Goal: Information Seeking & Learning: Understand process/instructions

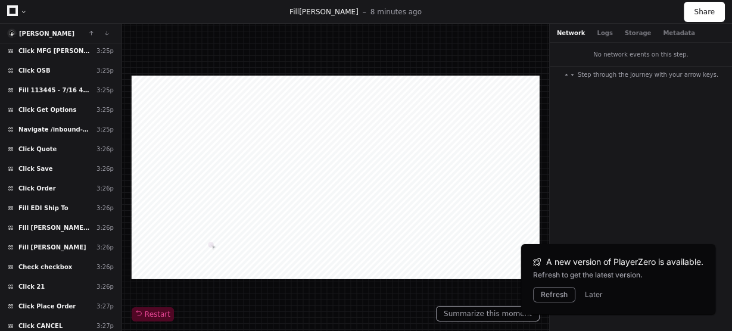
scroll to position [415, 0]
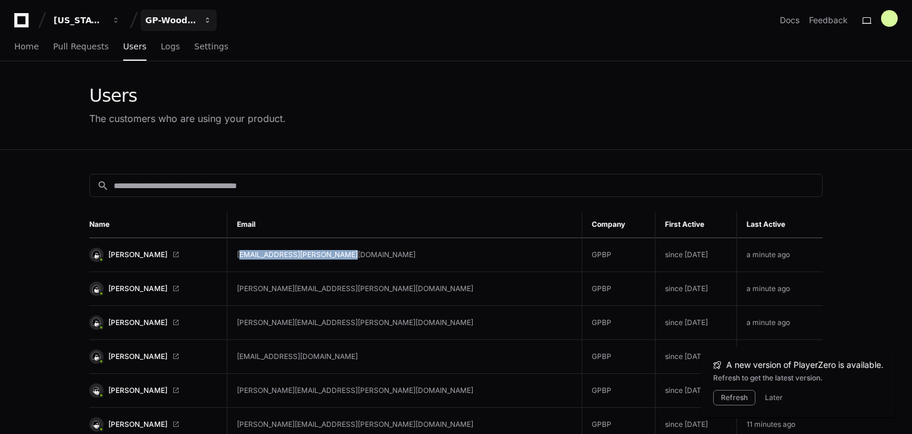
click at [105, 21] on div "GP-WoodDuck 2.0" at bounding box center [79, 20] width 51 height 12
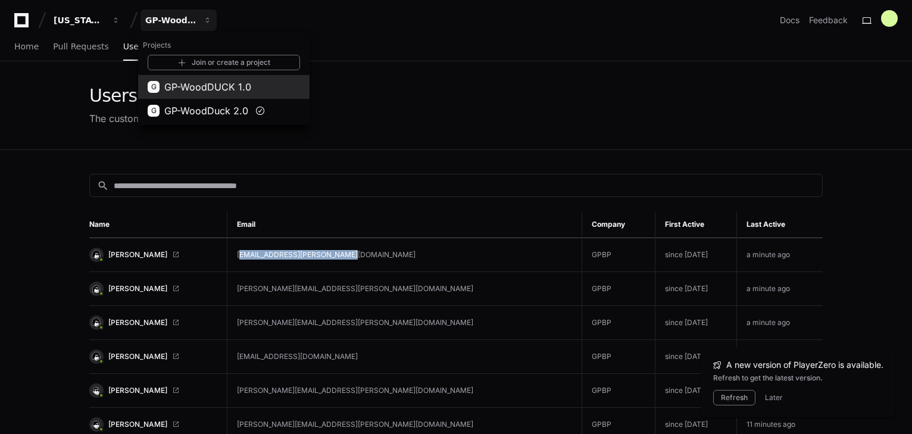
click at [193, 86] on span "GP-WoodDUCK 1.0" at bounding box center [207, 87] width 87 height 14
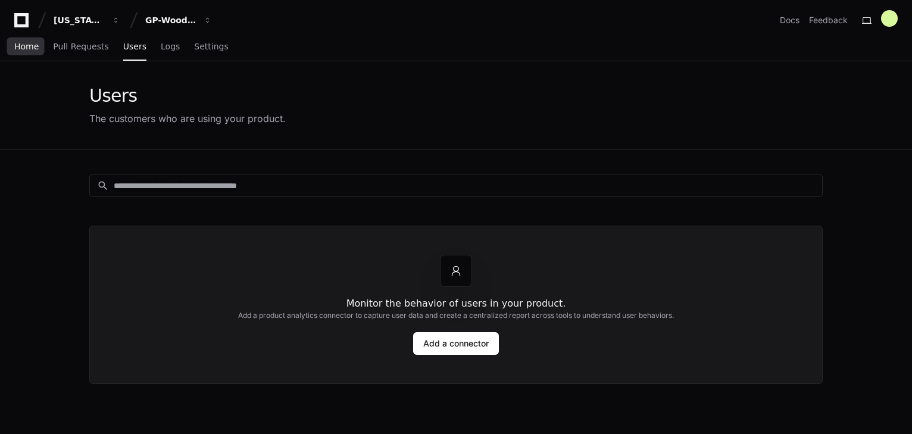
click at [21, 48] on span "Home" at bounding box center [26, 46] width 24 height 7
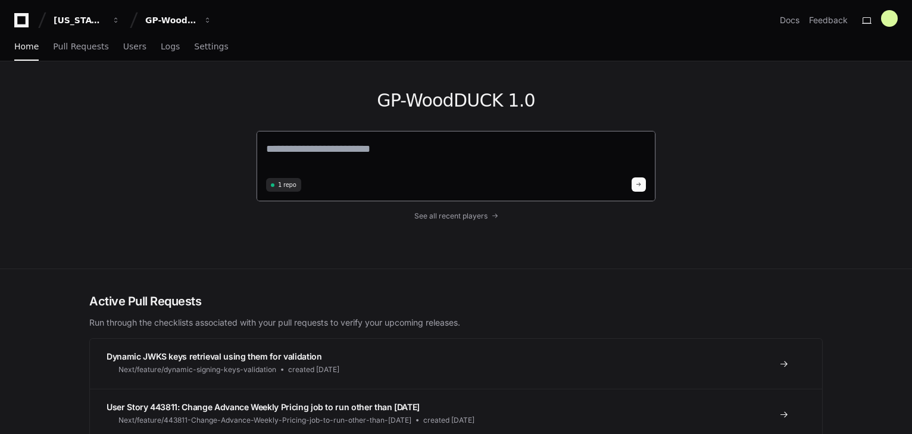
click at [300, 152] on textarea at bounding box center [456, 157] width 380 height 33
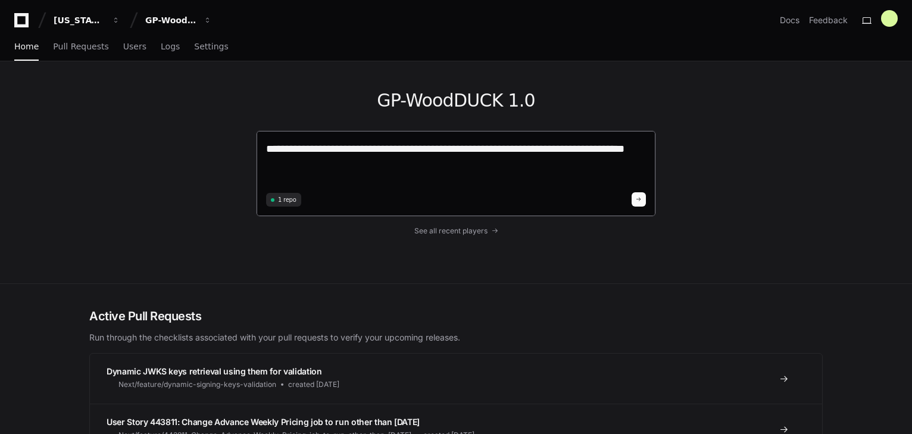
type textarea "**********"
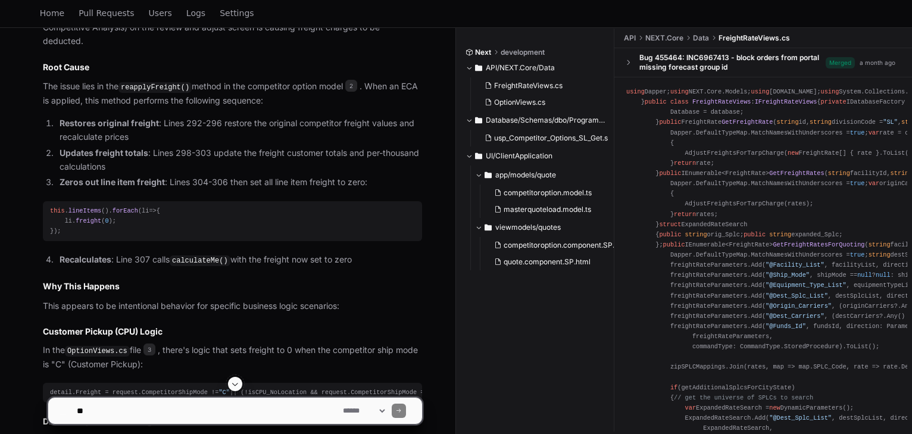
scroll to position [550, 0]
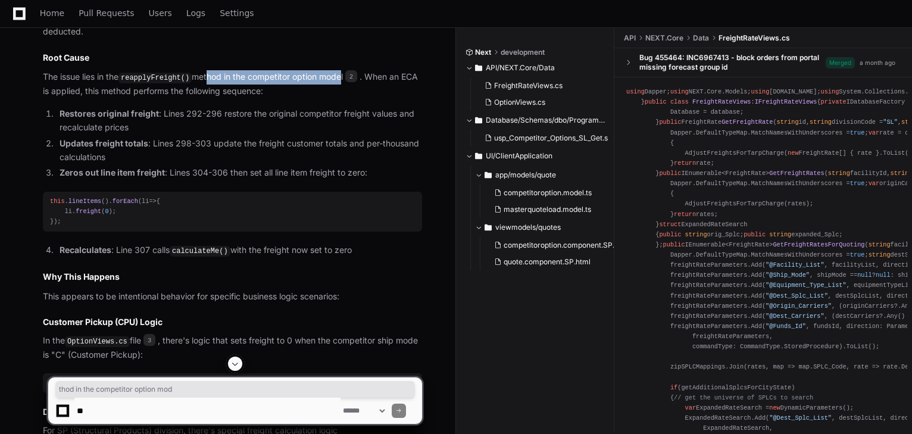
drag, startPoint x: 206, startPoint y: 75, endPoint x: 336, endPoint y: 78, distance: 130.5
click at [336, 78] on p "The issue lies in the reapplyFreight() method in the competitor option model 2 …" at bounding box center [232, 83] width 379 height 27
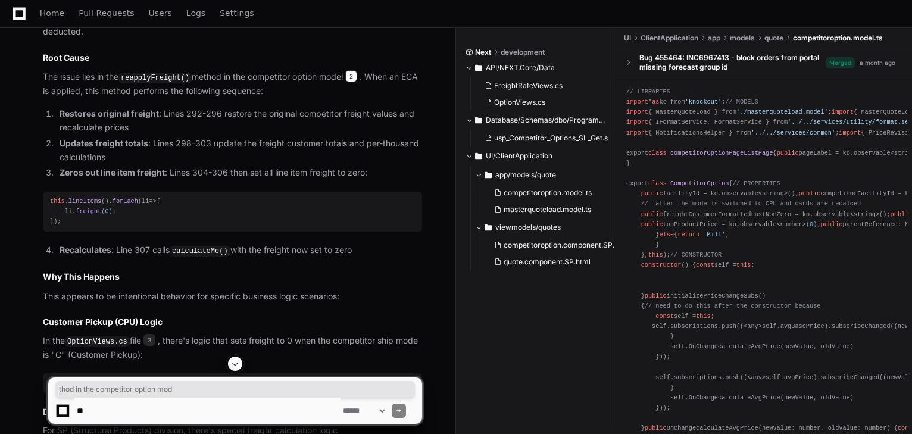
click at [354, 76] on span "2" at bounding box center [351, 76] width 12 height 12
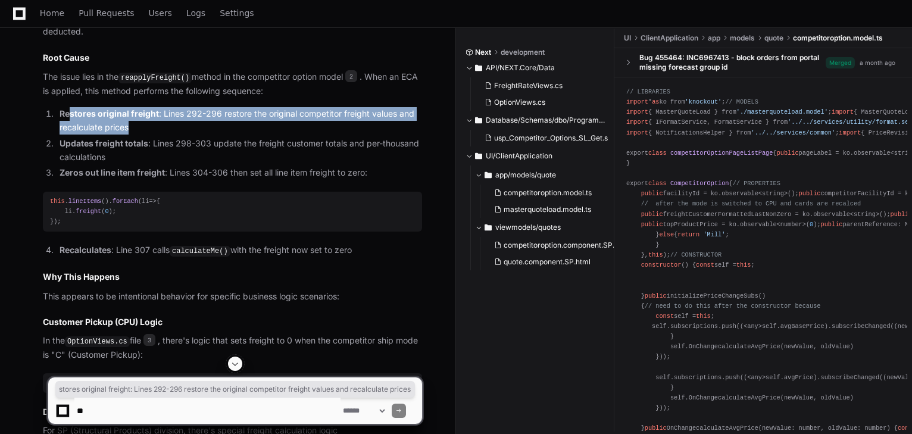
drag, startPoint x: 69, startPoint y: 111, endPoint x: 147, endPoint y: 131, distance: 79.9
click at [147, 131] on li "Restores original freight : Lines 292-296 restore the original competitor freig…" at bounding box center [239, 120] width 366 height 27
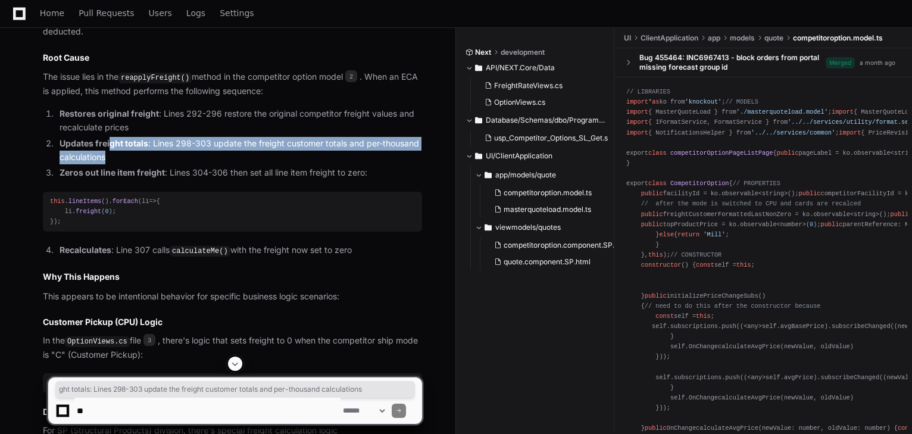
drag, startPoint x: 135, startPoint y: 141, endPoint x: 353, endPoint y: 153, distance: 218.3
click at [353, 153] on li "Updates freight totals : Lines 298-303 update the freight customer totals and p…" at bounding box center [239, 150] width 366 height 27
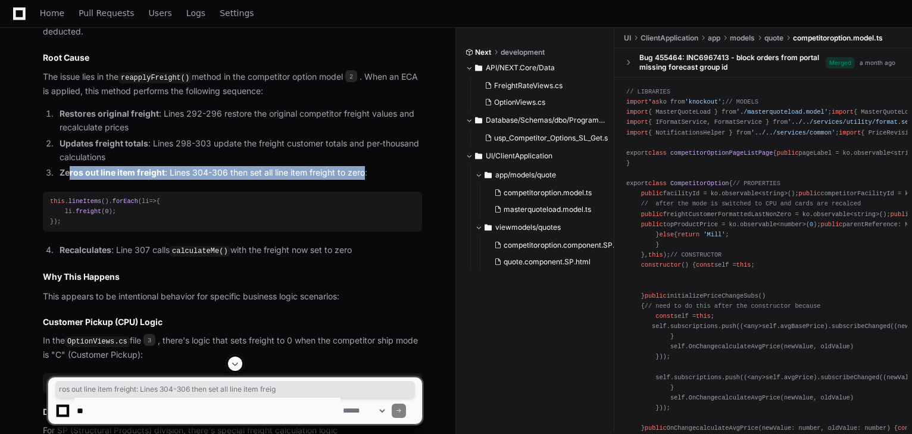
drag, startPoint x: 112, startPoint y: 173, endPoint x: 359, endPoint y: 172, distance: 247.2
click at [364, 172] on li "Zeros out line item freight : Lines 304-306 then set all line item freight to z…" at bounding box center [239, 173] width 366 height 14
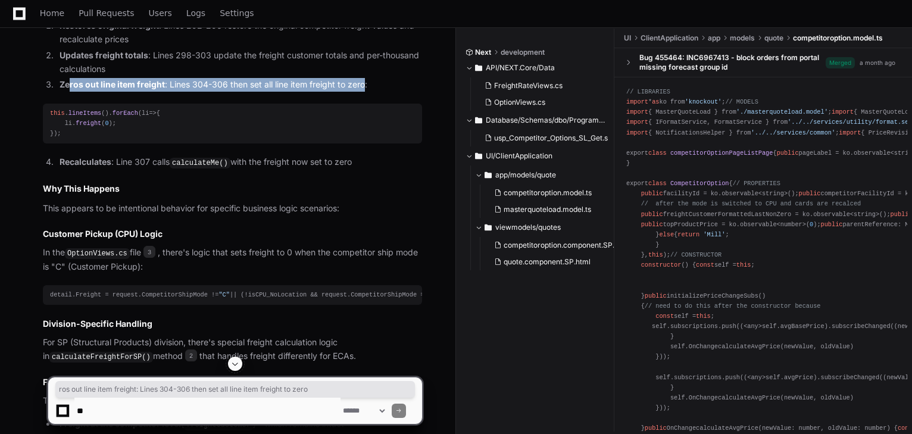
scroll to position [646, 0]
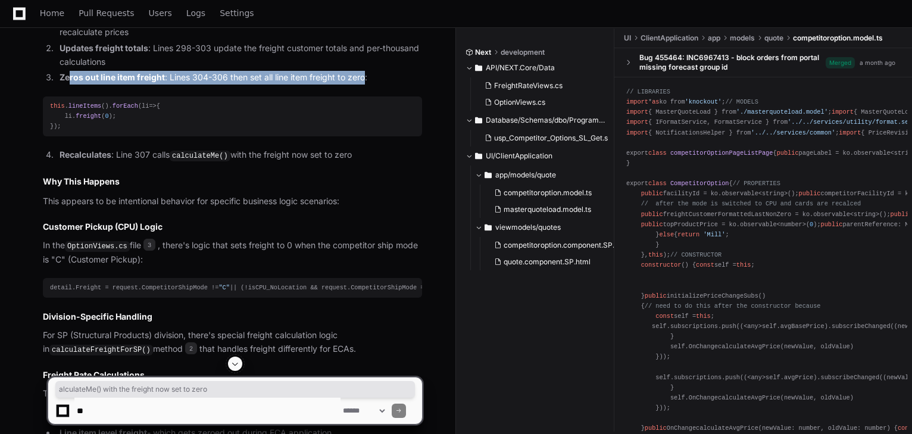
drag, startPoint x: 179, startPoint y: 154, endPoint x: 360, endPoint y: 157, distance: 181.1
click at [360, 157] on li "Recalculates : Line 307 calls calculateMe() with the freight now set to zero" at bounding box center [239, 155] width 366 height 14
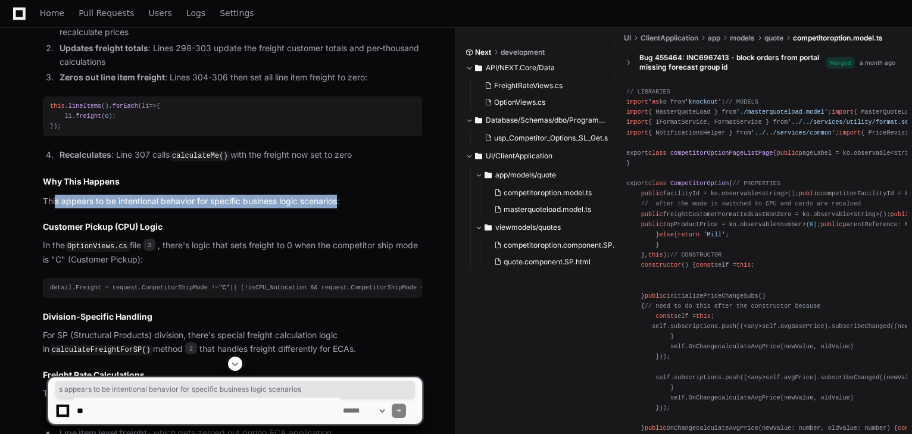
drag, startPoint x: 56, startPoint y: 200, endPoint x: 341, endPoint y: 200, distance: 284.7
click at [341, 200] on p "This appears to be intentional behavior for specific business logic scenarios:" at bounding box center [232, 202] width 379 height 14
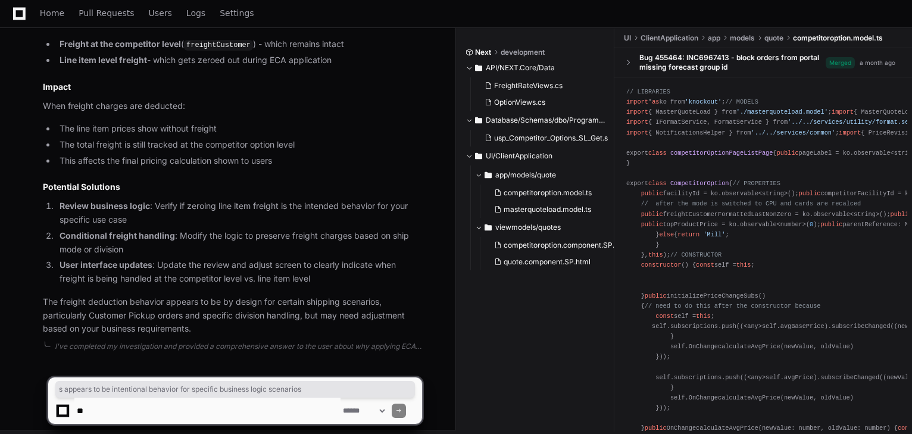
scroll to position [1021, 0]
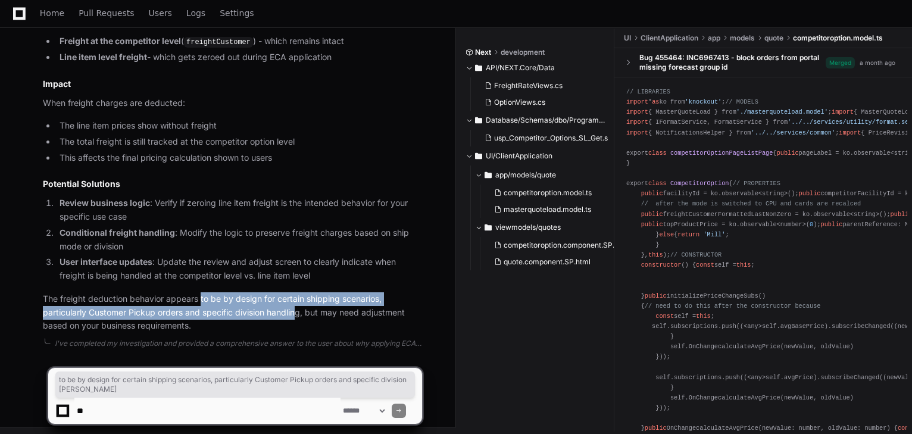
drag, startPoint x: 222, startPoint y: 299, endPoint x: 301, endPoint y: 315, distance: 80.2
click at [301, 315] on p "The freight deduction behavior appears to be by design for certain shipping sce…" at bounding box center [232, 312] width 379 height 40
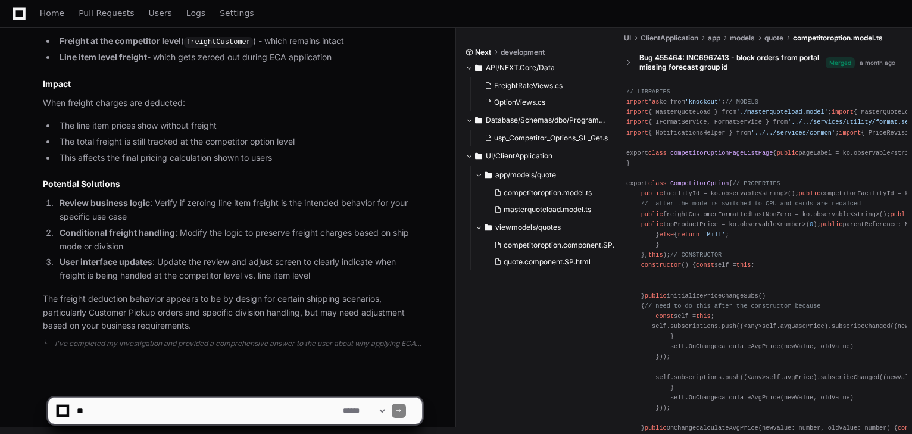
click at [331, 316] on p "The freight deduction behavior appears to be by design for certain shipping sce…" at bounding box center [232, 312] width 379 height 40
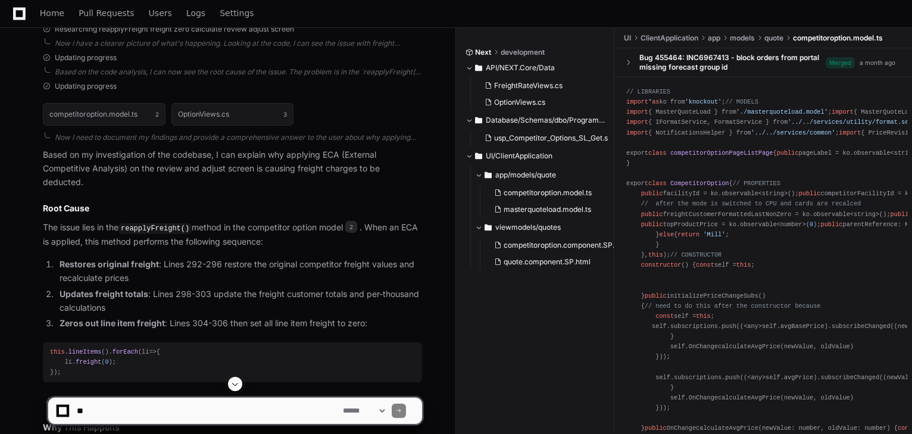
scroll to position [402, 0]
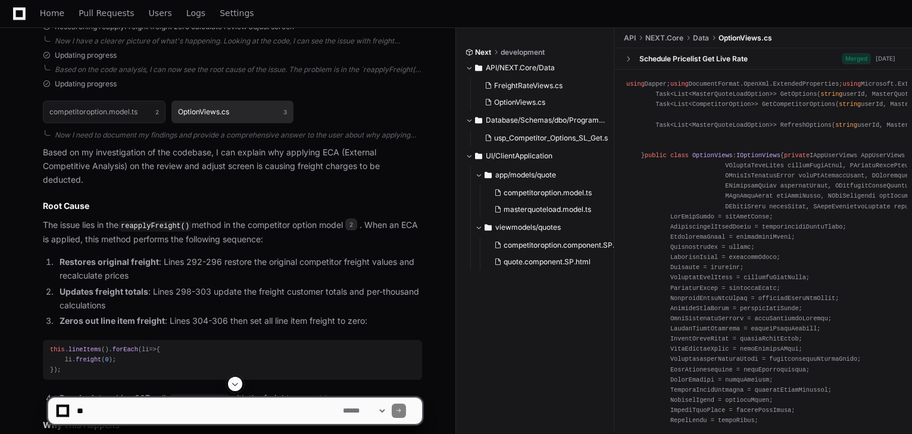
click at [231, 112] on button "OptionViews.cs 3" at bounding box center [233, 112] width 123 height 23
click at [529, 99] on span "OptionViews.cs" at bounding box center [519, 103] width 51 height 10
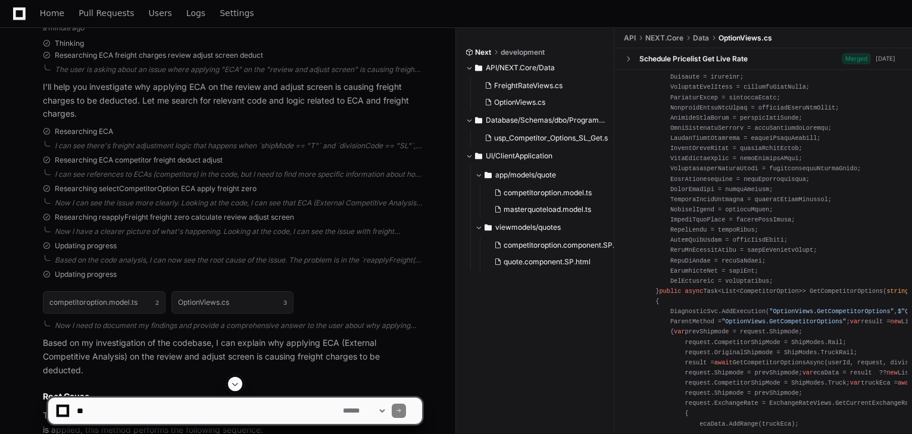
scroll to position [0, 0]
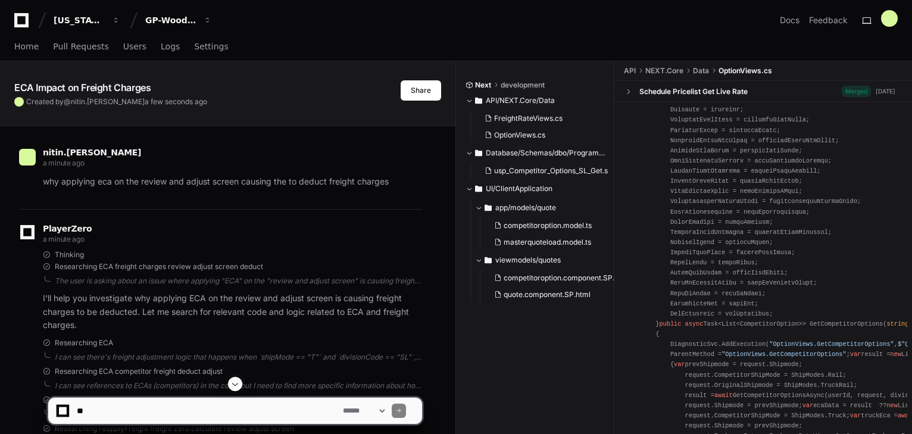
click at [178, 184] on p "why applying eca on the review and adjust screen causing the to deduct freight …" at bounding box center [232, 182] width 379 height 14
click at [26, 48] on span "Home" at bounding box center [26, 46] width 24 height 7
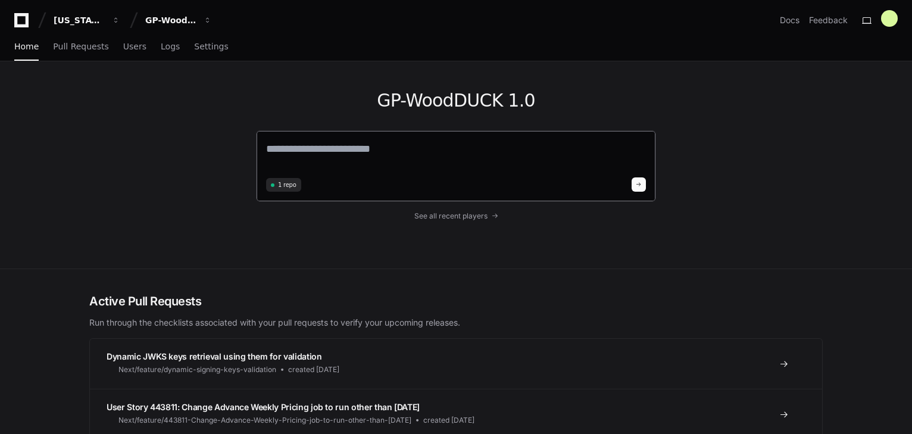
click at [404, 151] on textarea at bounding box center [456, 157] width 380 height 33
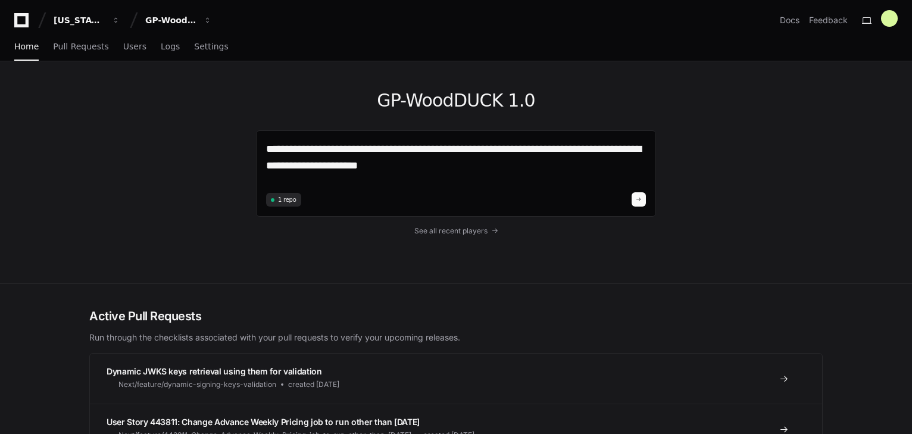
type textarea "**********"
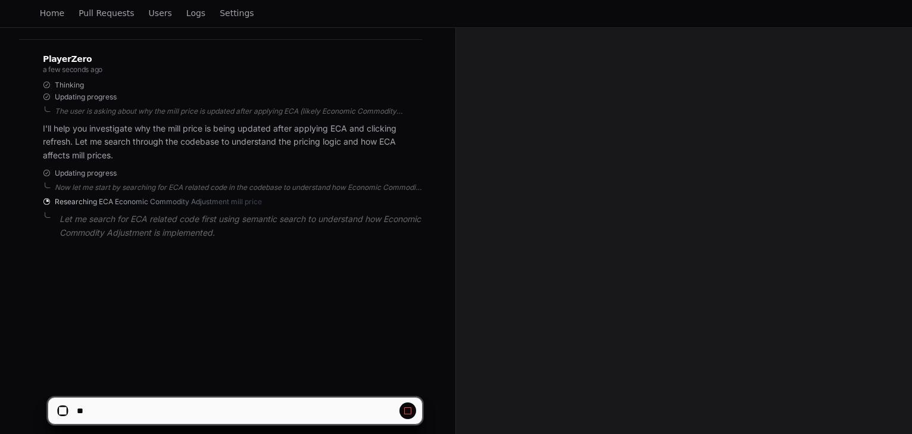
scroll to position [193, 0]
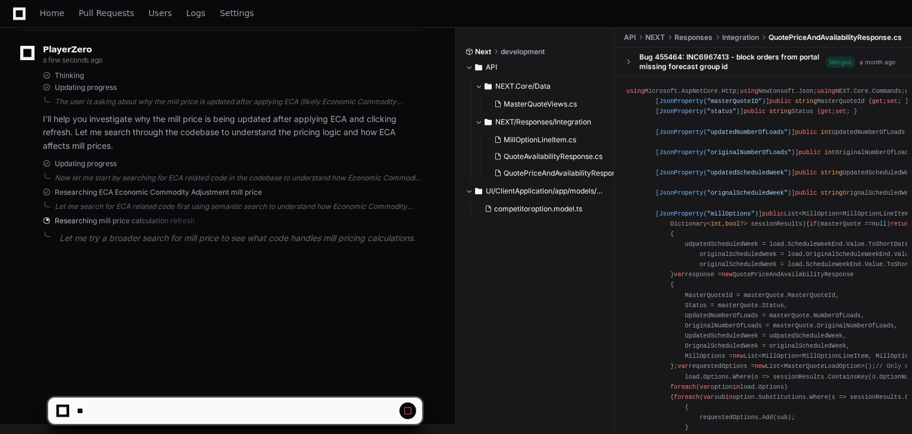
click at [407, 411] on span at bounding box center [408, 411] width 10 height 10
click at [67, 412] on div at bounding box center [62, 411] width 11 height 11
click at [407, 409] on span at bounding box center [408, 411] width 10 height 10
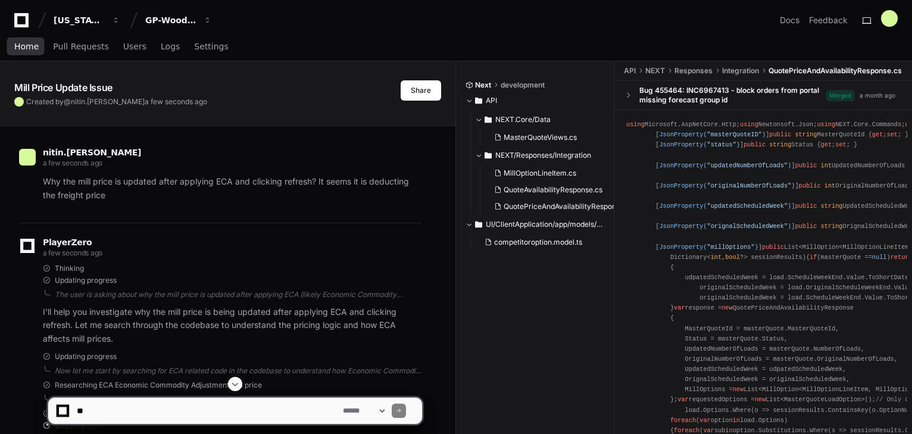
click at [20, 46] on span "Home" at bounding box center [26, 46] width 24 height 7
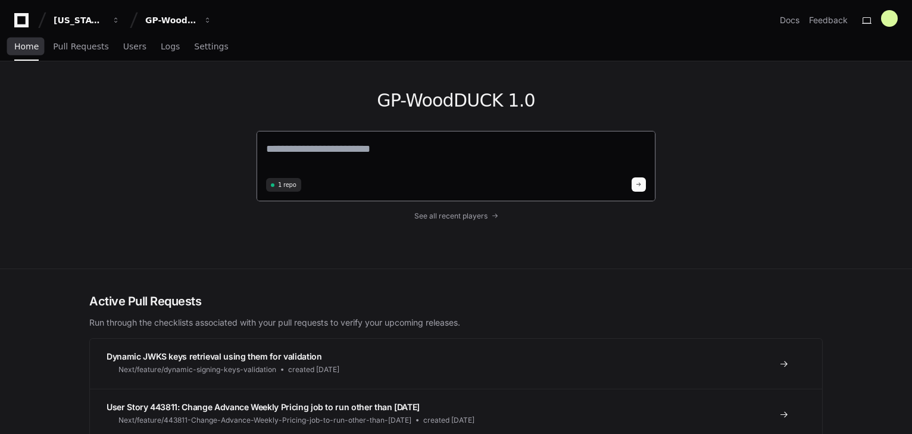
click at [369, 155] on textarea at bounding box center [456, 157] width 380 height 33
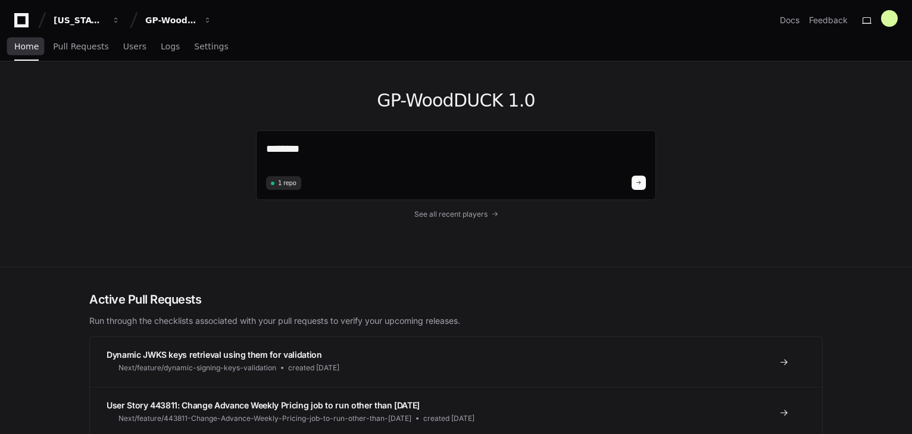
drag, startPoint x: 245, startPoint y: 150, endPoint x: 219, endPoint y: 150, distance: 26.2
click at [219, 150] on div "GP-WoodDUCK 1.0 ******* 1 repo See all recent players" at bounding box center [456, 163] width 762 height 205
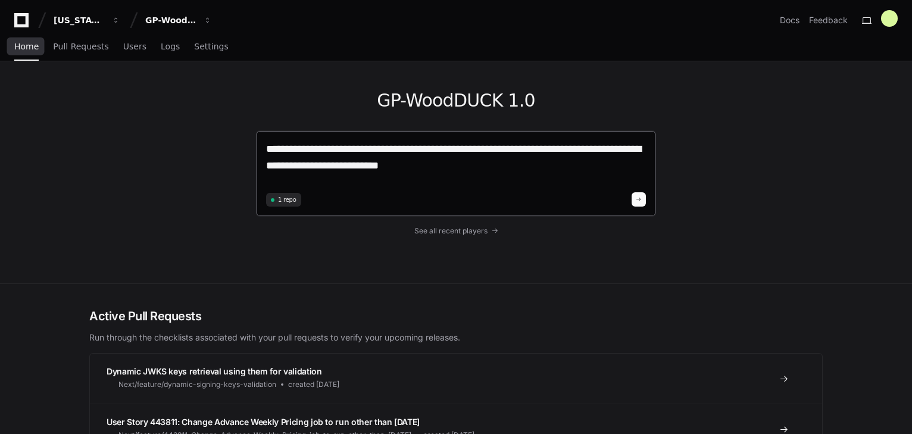
type textarea "**********"
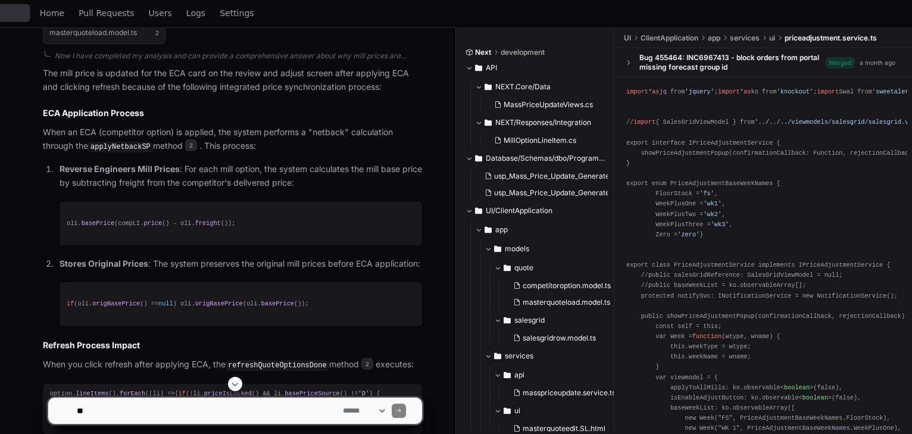
scroll to position [797, 0]
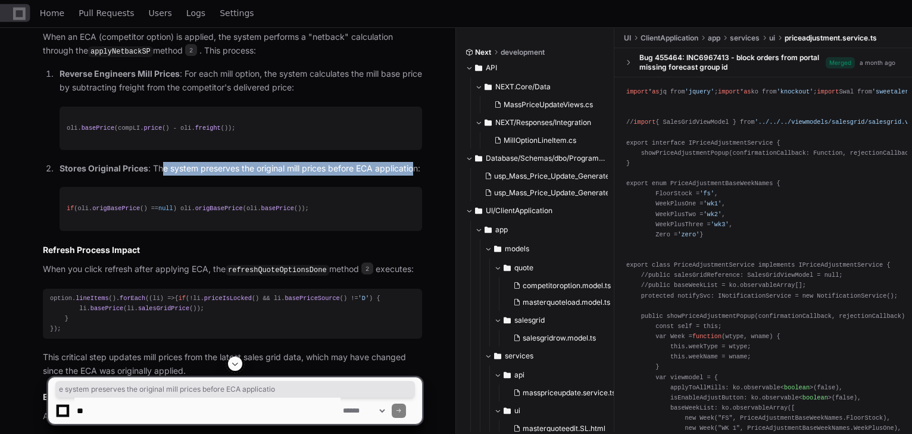
drag, startPoint x: 163, startPoint y: 168, endPoint x: 416, endPoint y: 167, distance: 252.5
click at [416, 167] on p "Stores Original Prices : The system preserves the original mill prices before E…" at bounding box center [241, 169] width 363 height 14
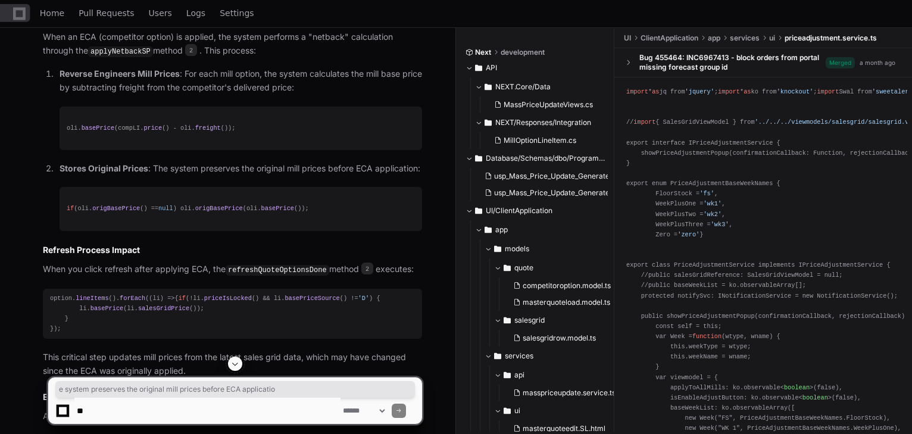
click at [143, 214] on pre "if (oli. origBasePrice () == null ) oli. origBasePrice (oli. basePrice ());" at bounding box center [241, 208] width 363 height 43
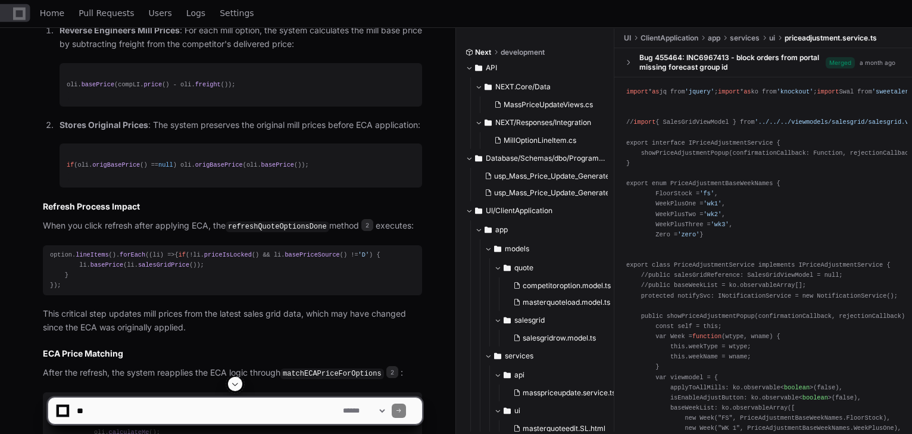
scroll to position [892, 0]
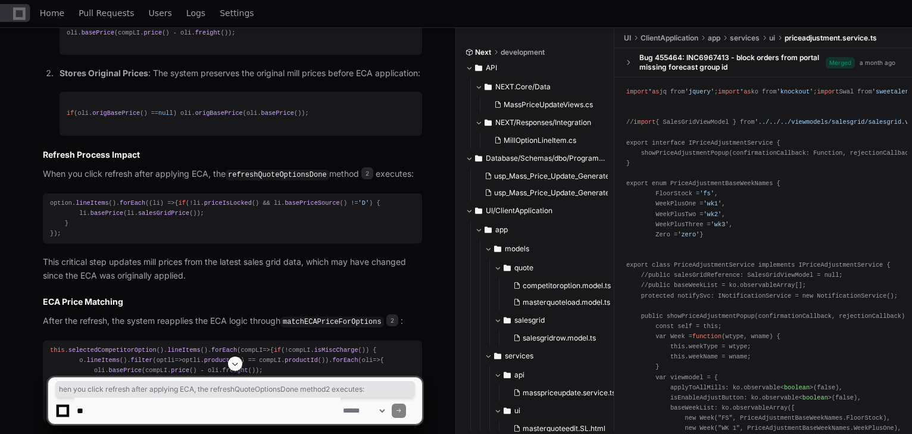
drag, startPoint x: 49, startPoint y: 172, endPoint x: 417, endPoint y: 173, distance: 368.7
click at [417, 173] on p "When you click refresh after applying ECA, the refreshQuoteOptionsDone method 2…" at bounding box center [232, 174] width 379 height 14
drag, startPoint x: 419, startPoint y: 195, endPoint x: 395, endPoint y: 205, distance: 25.1
click at [413, 200] on pre "option. lineItems (). forEach ( ( li ) => { if (!li. priceIsLocked () && li. ba…" at bounding box center [232, 219] width 379 height 51
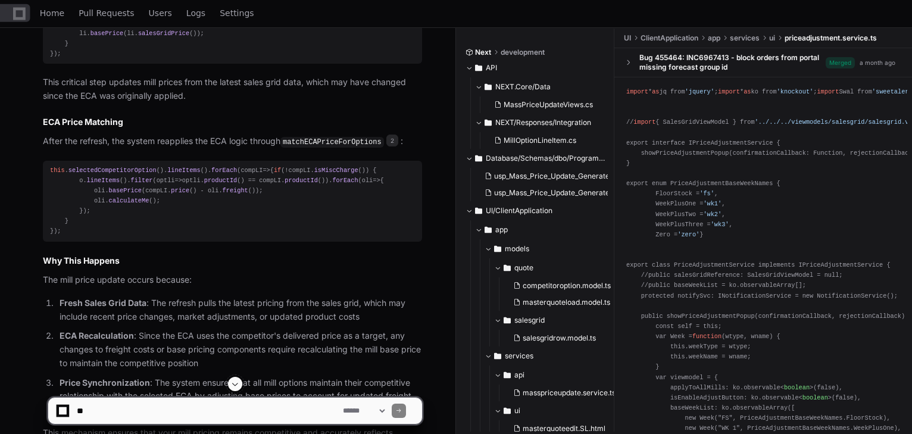
scroll to position [1083, 0]
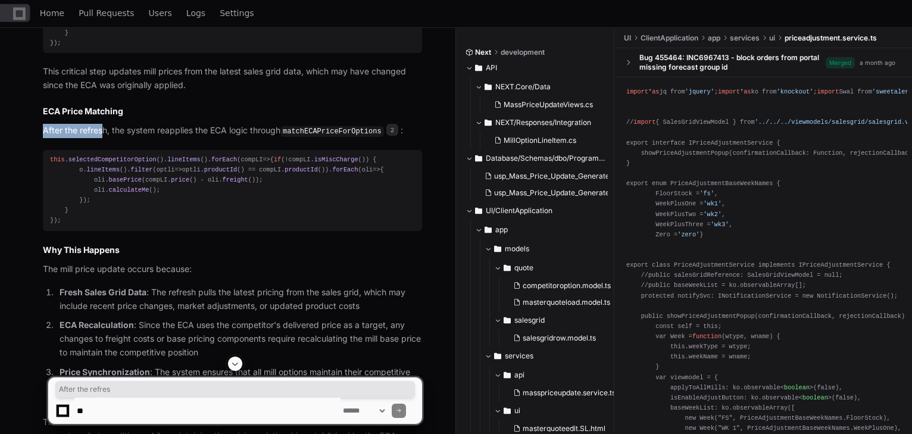
drag, startPoint x: 43, startPoint y: 138, endPoint x: 104, endPoint y: 139, distance: 60.8
click at [104, 138] on p "After the refresh, the system reapplies the ECA logic through matchECAPriceForO…" at bounding box center [232, 131] width 379 height 14
drag, startPoint x: 194, startPoint y: 136, endPoint x: 274, endPoint y: 139, distance: 79.8
click at [274, 138] on p "After the refresh, the system reapplies the ECA logic through matchECAPriceForO…" at bounding box center [232, 131] width 379 height 14
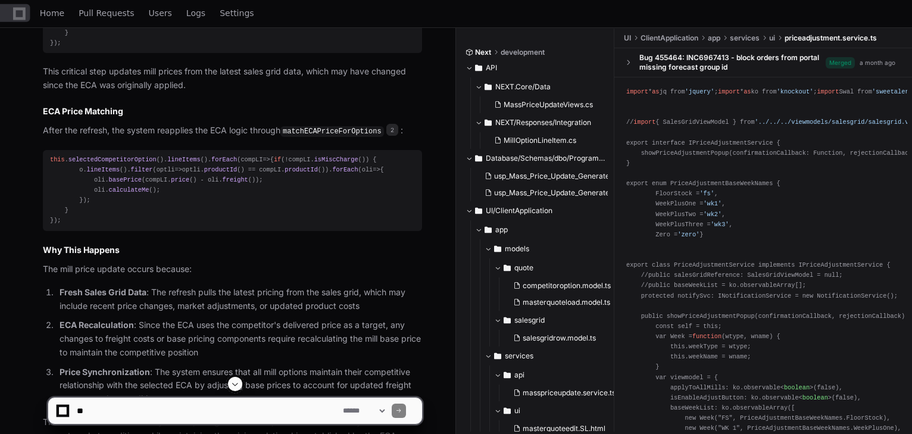
click at [363, 210] on div "this . selectedCompetitorOption (). lineItems (). forEach ( compLI => { if (!co…" at bounding box center [232, 190] width 365 height 71
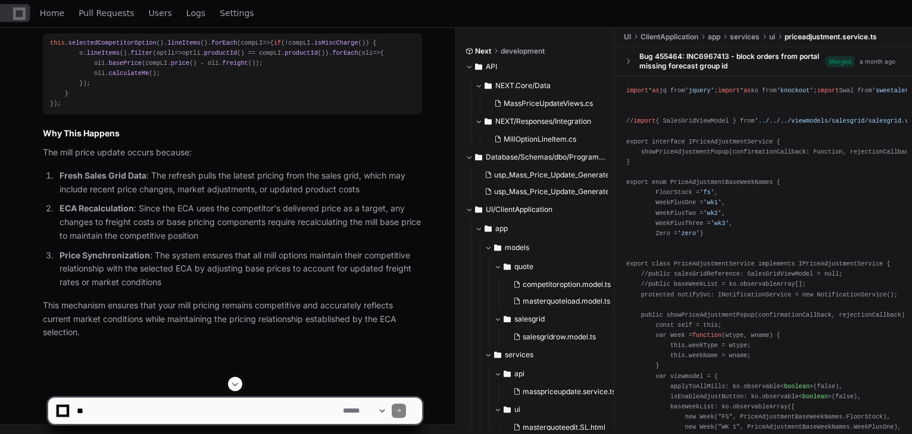
scroll to position [1217, 0]
click at [167, 410] on textarea at bounding box center [207, 411] width 266 height 26
click at [195, 412] on textarea at bounding box center [207, 411] width 266 height 26
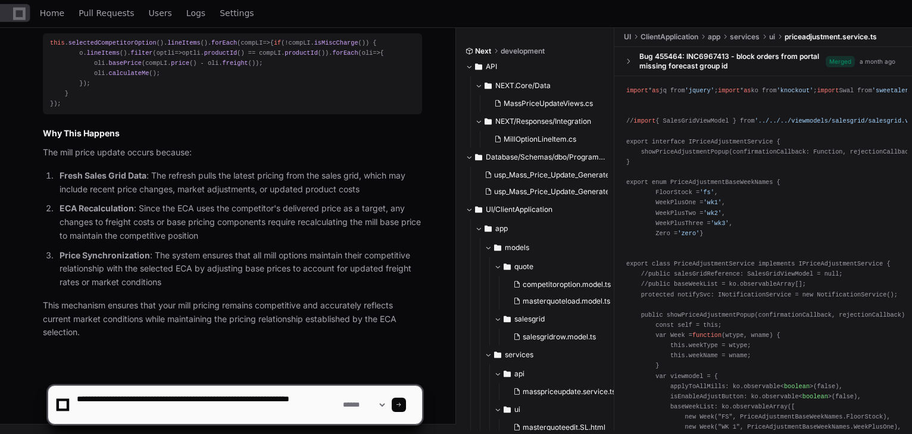
type textarea "**********"
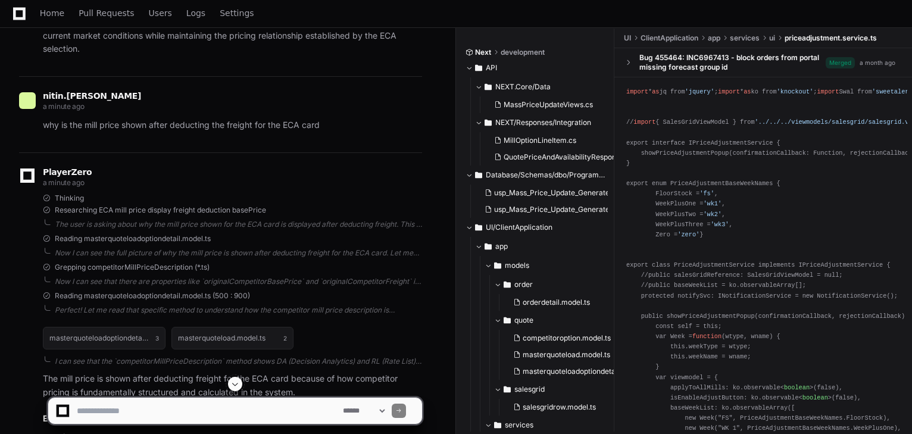
scroll to position [1578, 0]
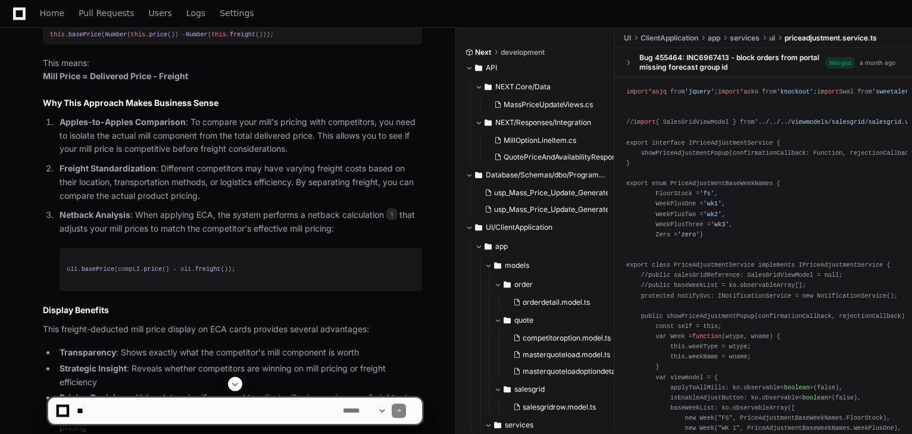
scroll to position [2251, 0]
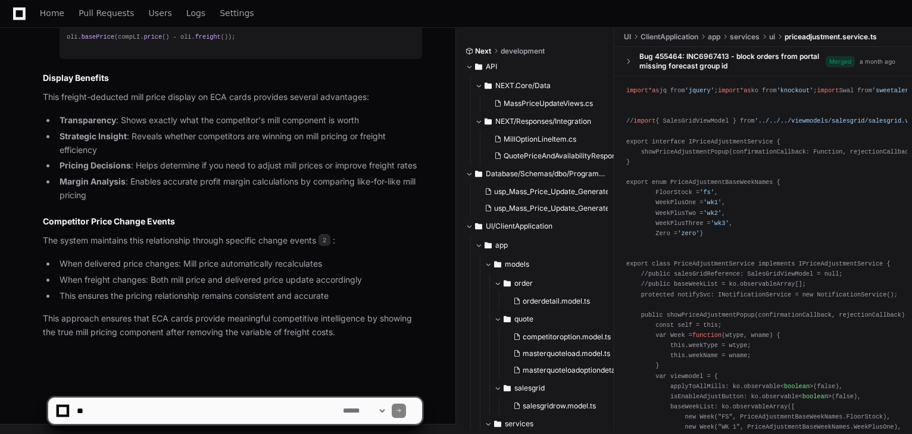
click at [155, 405] on textarea at bounding box center [207, 411] width 266 height 26
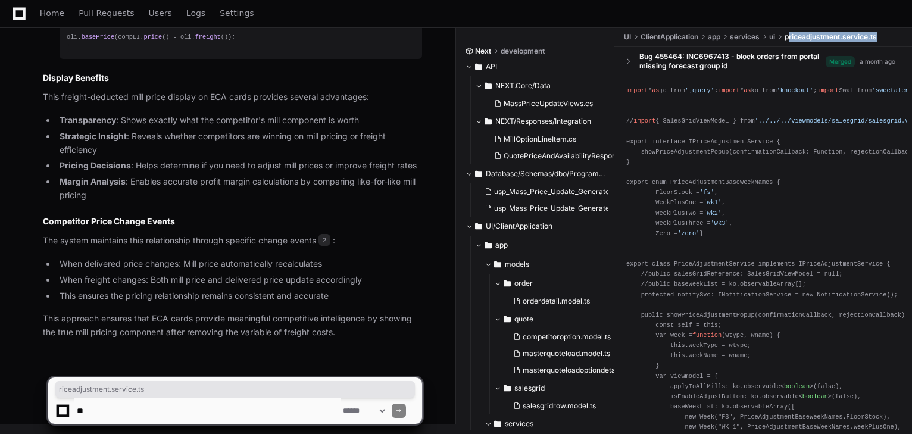
drag, startPoint x: 792, startPoint y: 38, endPoint x: 888, endPoint y: 40, distance: 95.9
click at [888, 40] on ul "UI ClientApplication app services ui priceadjustment.service.ts" at bounding box center [767, 36] width 292 height 19
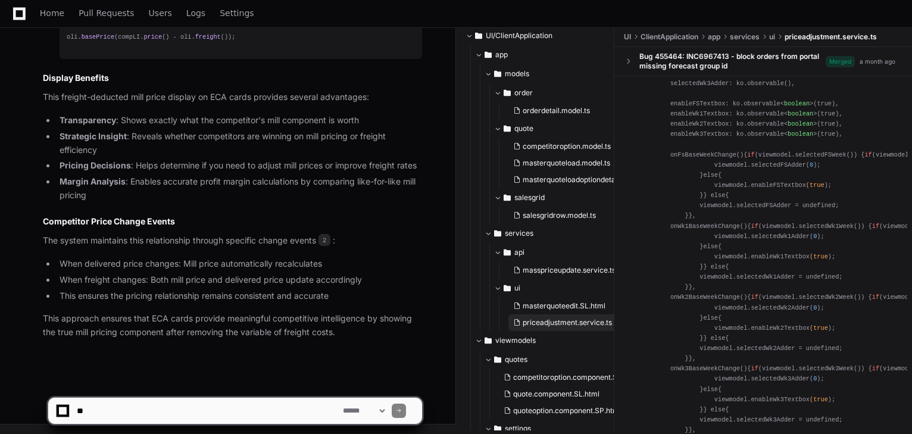
scroll to position [214, 0]
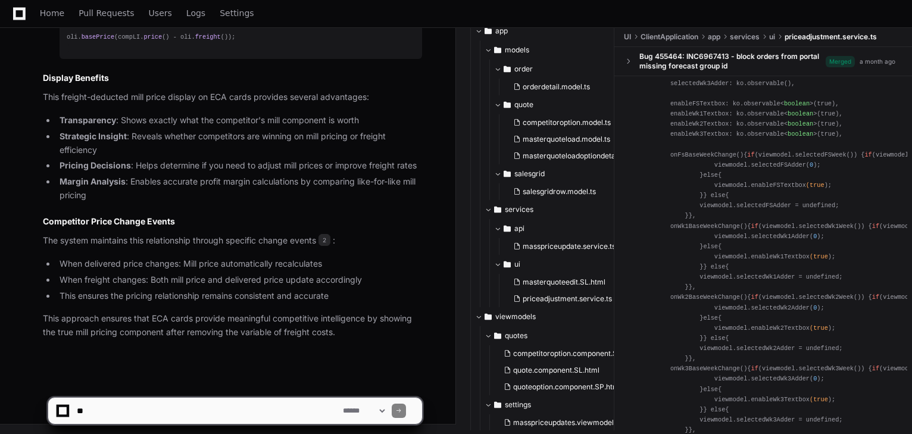
click at [264, 406] on textarea at bounding box center [207, 411] width 266 height 26
type textarea "**********"
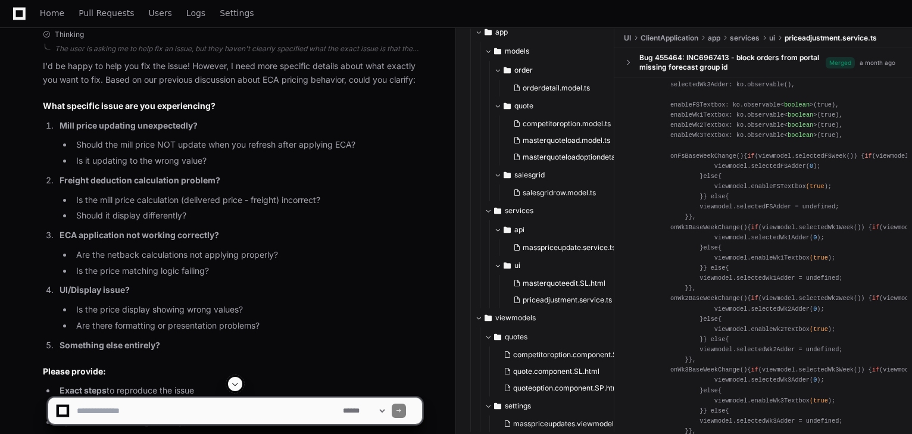
scroll to position [2682, 0]
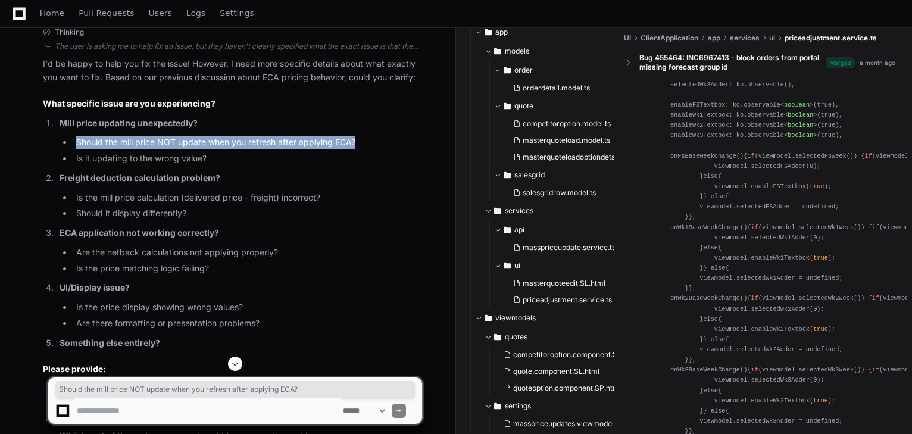
drag, startPoint x: 76, startPoint y: 161, endPoint x: 387, endPoint y: 158, distance: 310.9
click at [387, 149] on li "Should the mill price NOT update when you refresh after applying ECA?" at bounding box center [248, 143] width 350 height 14
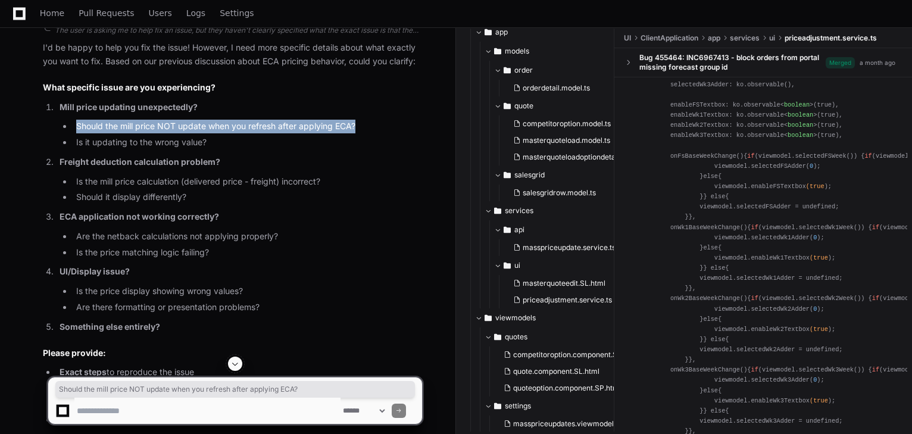
scroll to position [2697, 0]
copy li "Should the mill price NOT update when you refresh after applying ECA?"
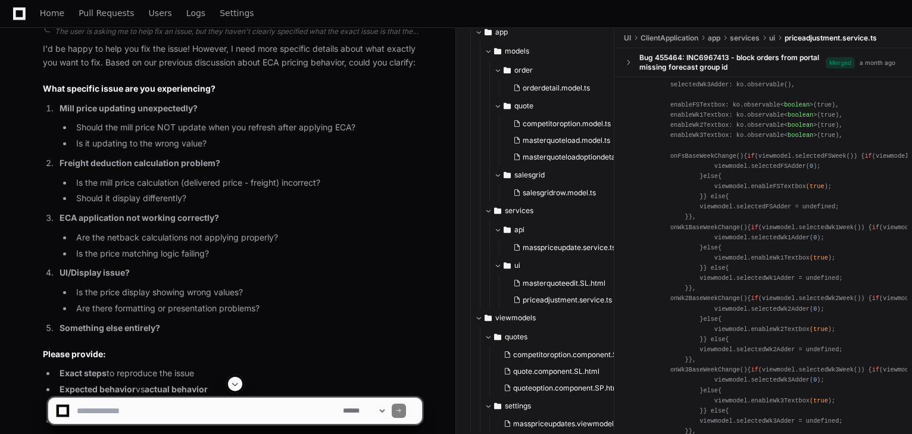
click at [139, 412] on textarea at bounding box center [207, 411] width 266 height 26
paste textarea "**********"
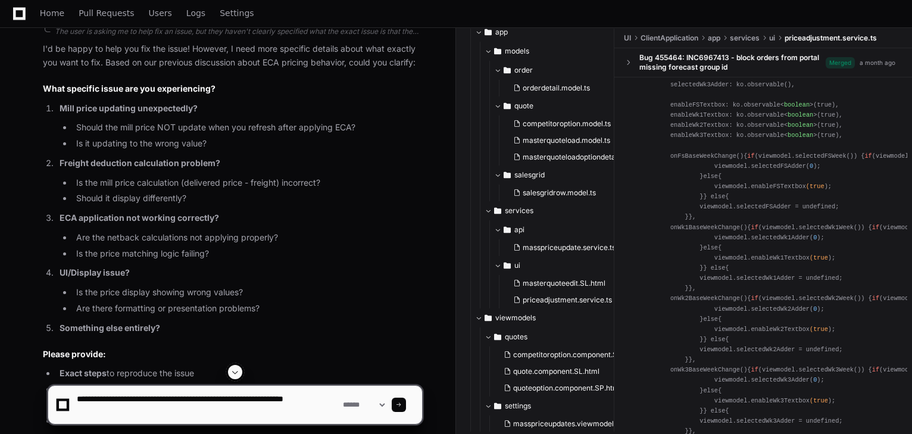
click at [82, 404] on textarea at bounding box center [207, 405] width 266 height 38
type textarea "**********"
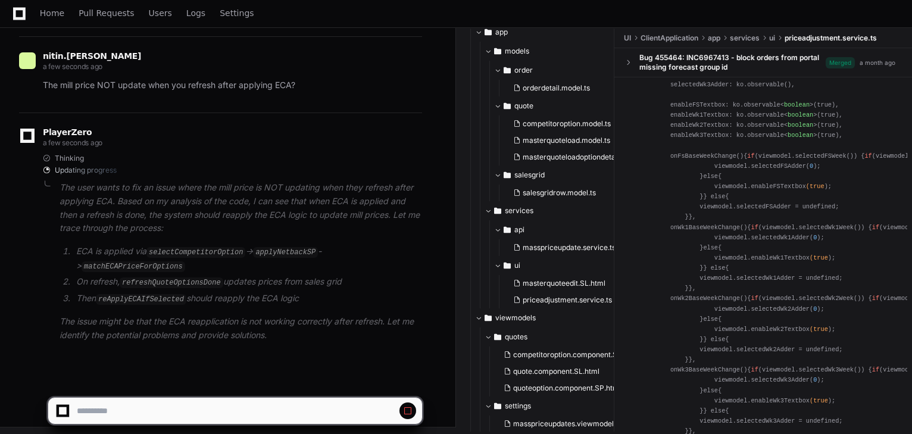
scroll to position [3151, 0]
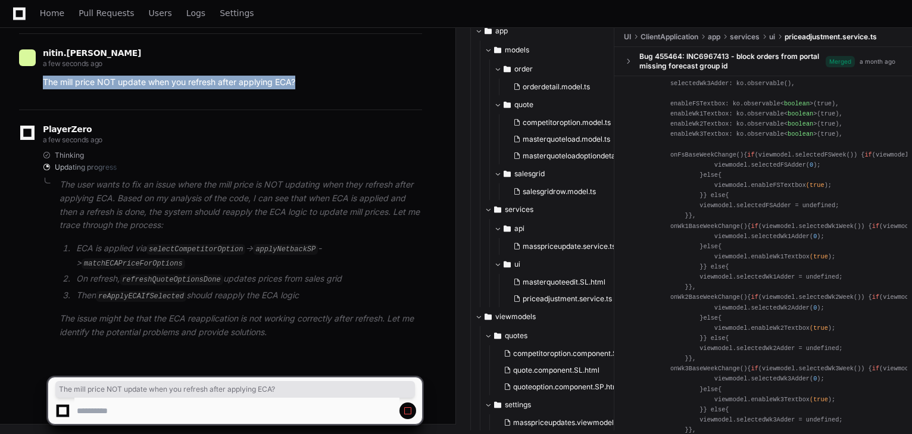
drag, startPoint x: 43, startPoint y: 95, endPoint x: 323, endPoint y: 92, distance: 280.5
click at [323, 89] on p "The mill price NOT update when you refresh after applying ECA?" at bounding box center [232, 83] width 379 height 14
copy p "The mill price NOT update when you refresh after applying ECA?"
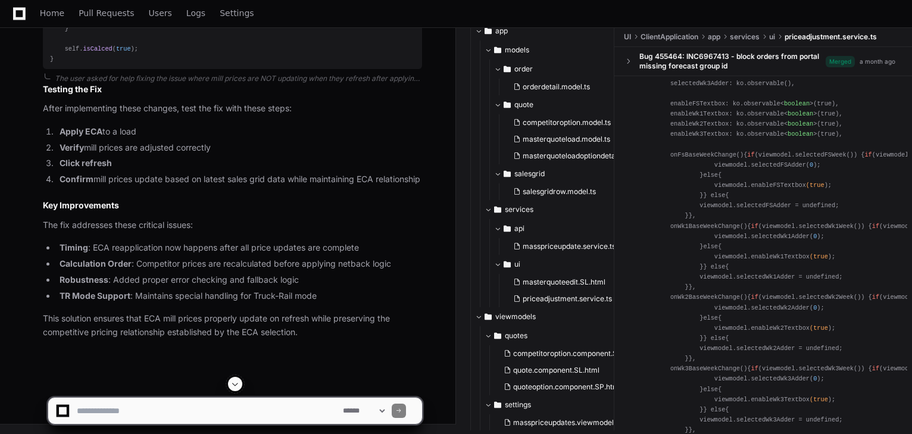
scroll to position [5377, 0]
click at [202, 410] on textarea at bounding box center [207, 411] width 266 height 26
paste textarea "**********"
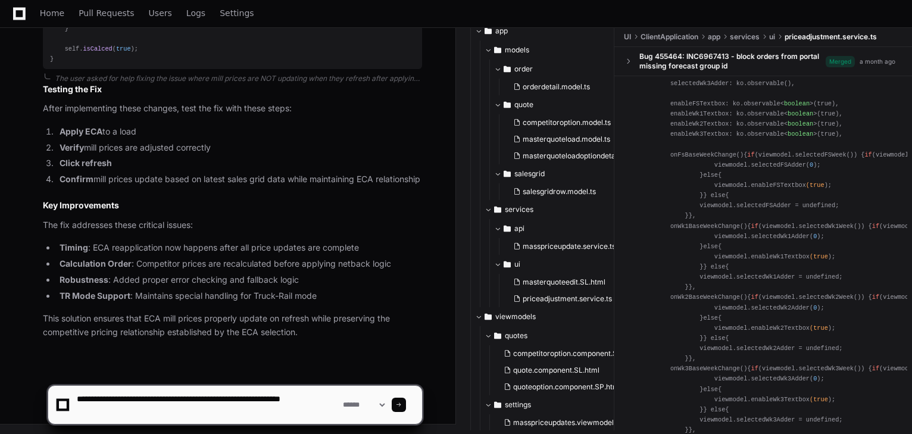
type textarea "**********"
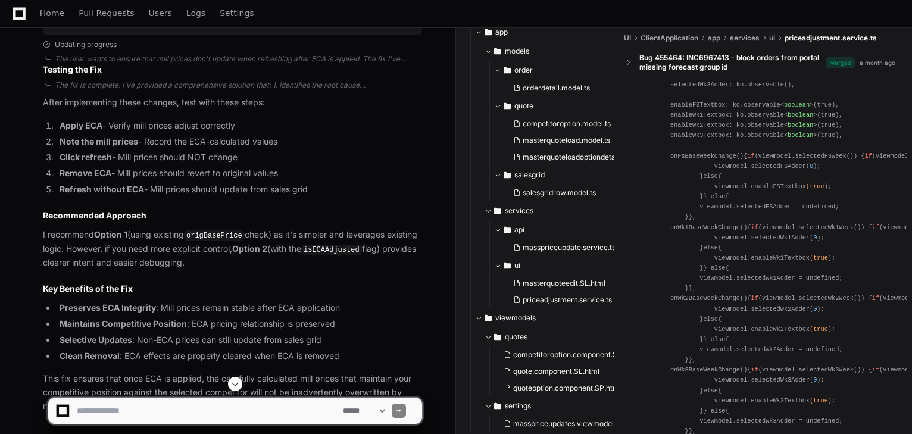
scroll to position [6029, 0]
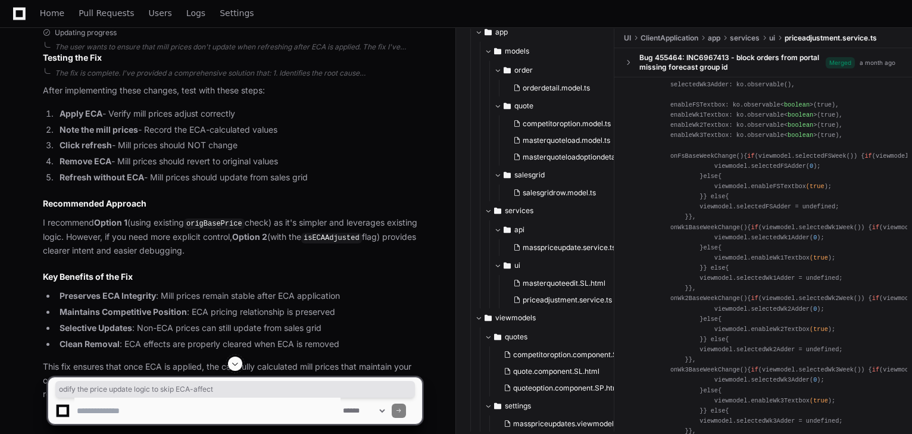
drag, startPoint x: 52, startPoint y: 222, endPoint x: 269, endPoint y: 216, distance: 216.9
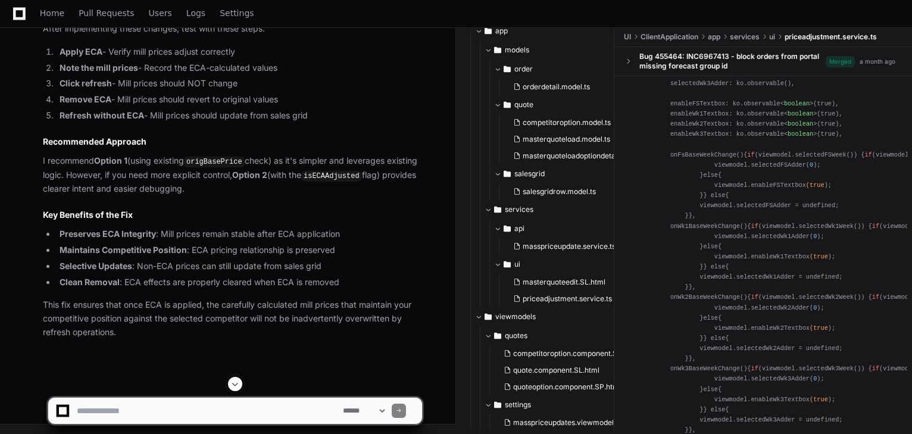
scroll to position [6110, 0]
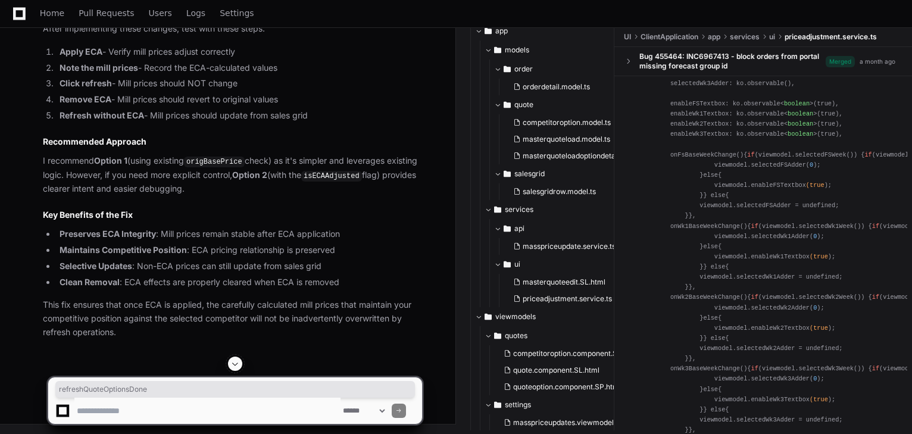
drag, startPoint x: 74, startPoint y: 166, endPoint x: 149, endPoint y: 169, distance: 75.7
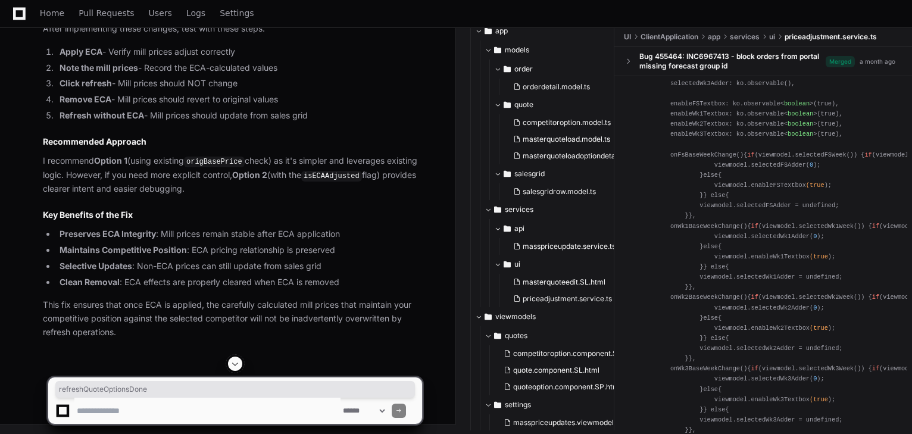
copy span "refreshQuoteOptionsDone"
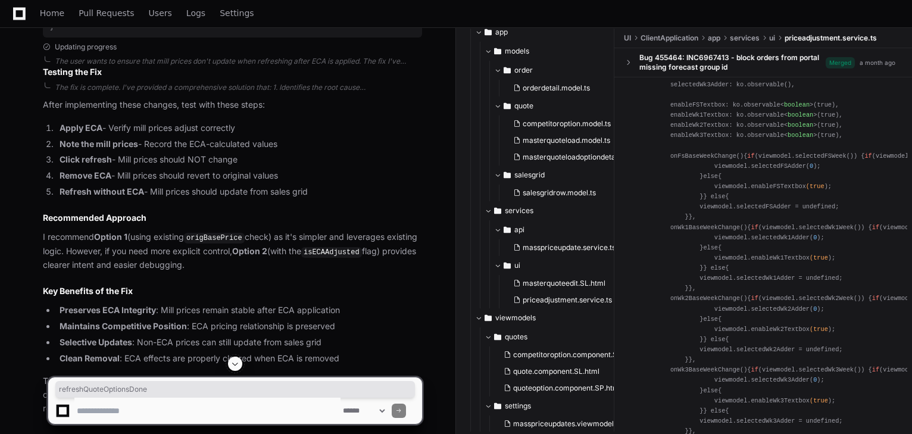
scroll to position [0, 0]
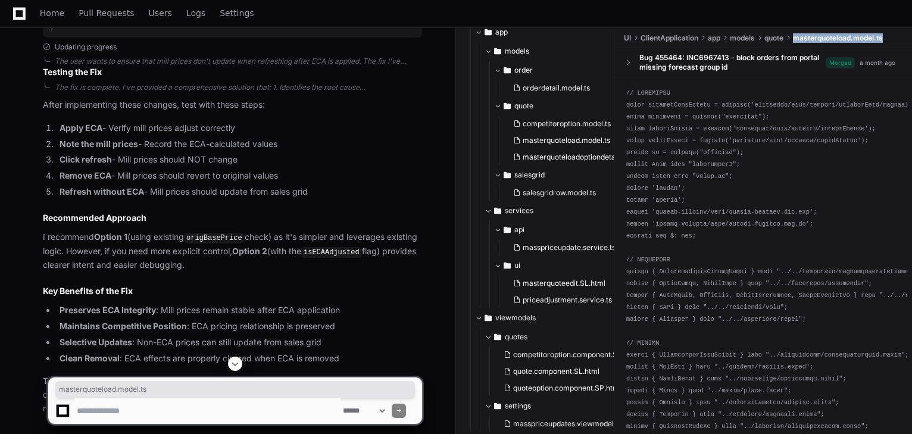
drag, startPoint x: 797, startPoint y: 38, endPoint x: 889, endPoint y: 38, distance: 91.7
click at [889, 38] on ul "UI ClientApplication app models quote masterquoteload.model.ts" at bounding box center [767, 38] width 292 height 19
copy ul "masterquoteload.model.ts"
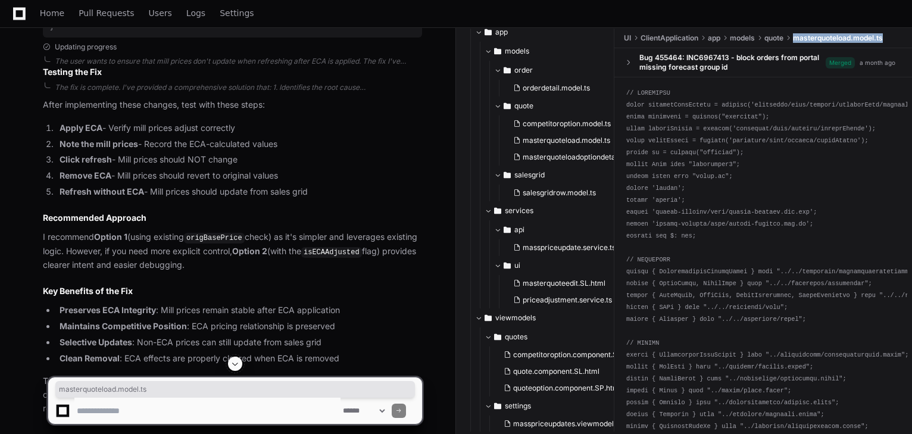
click at [821, 39] on span "masterquoteload.model.ts" at bounding box center [838, 38] width 90 height 10
click at [777, 39] on span "quote" at bounding box center [774, 38] width 19 height 10
click at [784, 55] on div "Bug 455464: INC6967413 - block orders from portal missing forecast group id" at bounding box center [733, 62] width 186 height 19
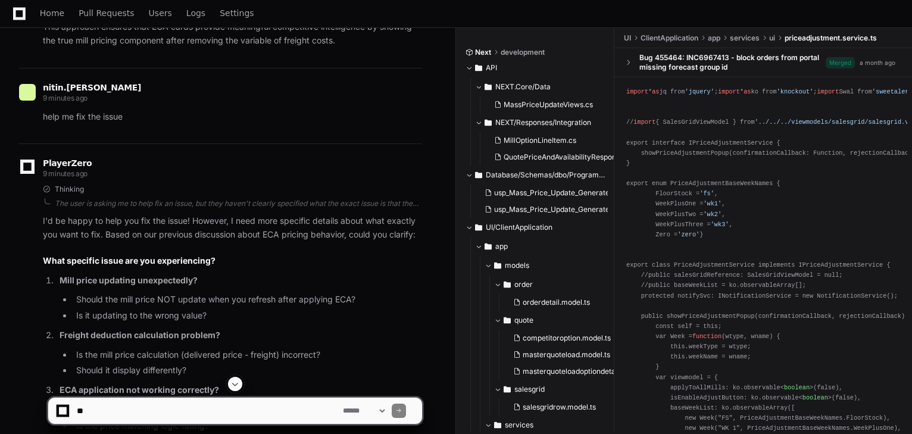
click at [235, 388] on span at bounding box center [235, 384] width 10 height 10
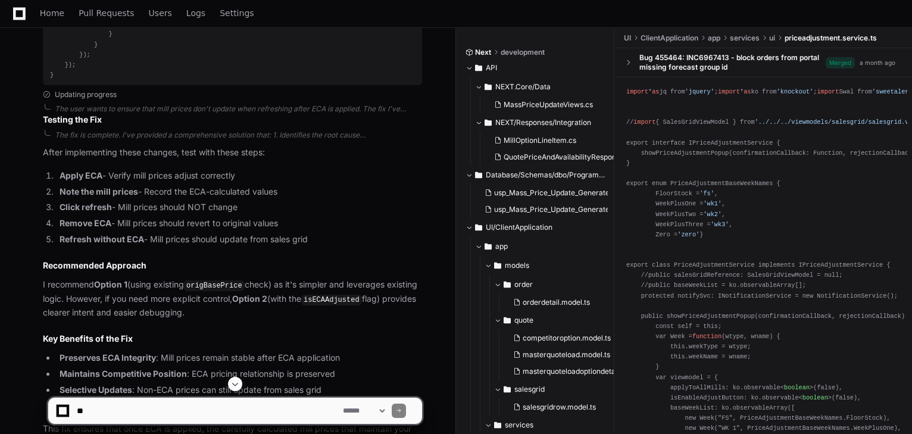
scroll to position [6015, 0]
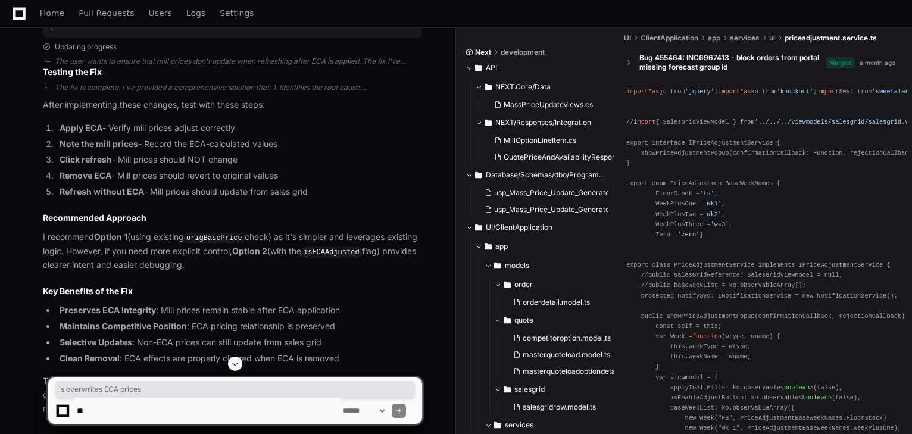
drag, startPoint x: 227, startPoint y: 120, endPoint x: 311, endPoint y: 119, distance: 84.6
drag, startPoint x: 75, startPoint y: 120, endPoint x: 193, endPoint y: 123, distance: 118.0
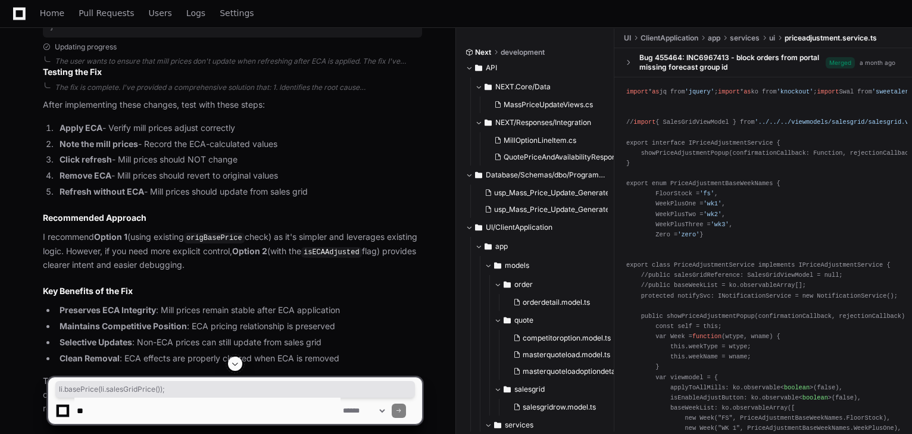
copy div "li. basePrice (li. salesGridPrice ());"
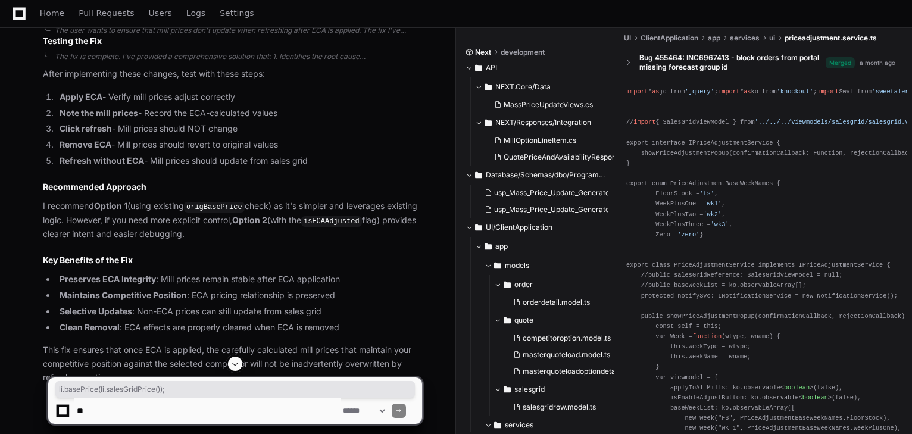
scroll to position [6063, 0]
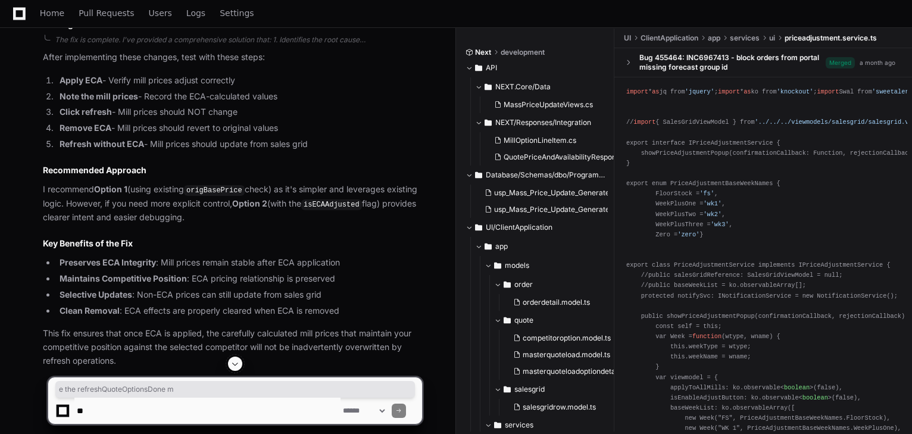
drag, startPoint x: 75, startPoint y: 167, endPoint x: 205, endPoint y: 166, distance: 129.8
drag, startPoint x: 57, startPoint y: 184, endPoint x: 219, endPoint y: 185, distance: 162.6
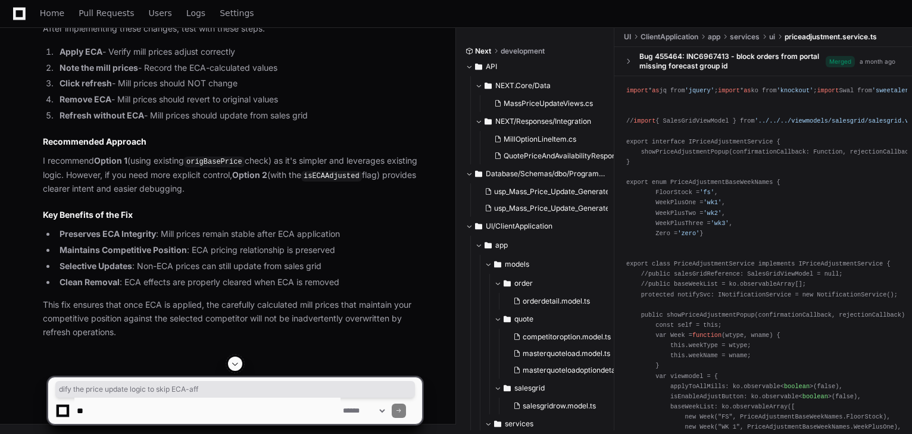
scroll to position [6349, 0]
drag, startPoint x: 133, startPoint y: 135, endPoint x: 261, endPoint y: 133, distance: 128.1
drag, startPoint x: 157, startPoint y: 163, endPoint x: 330, endPoint y: 163, distance: 173.3
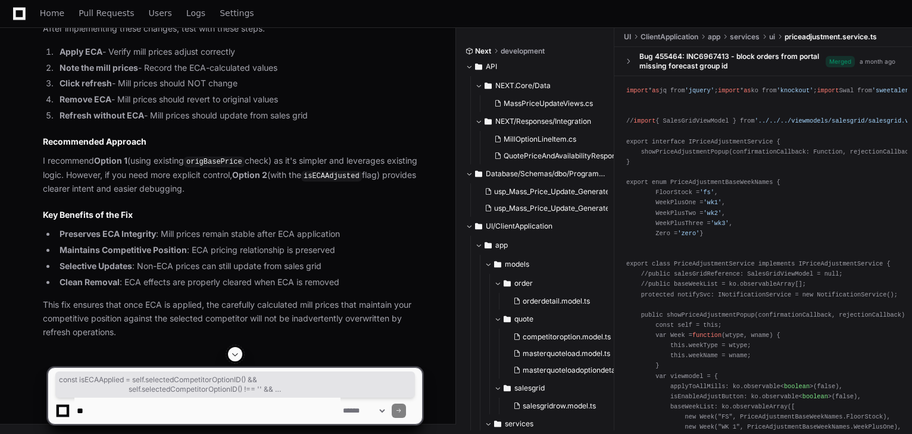
drag, startPoint x: 115, startPoint y: 174, endPoint x: 279, endPoint y: 200, distance: 165.9
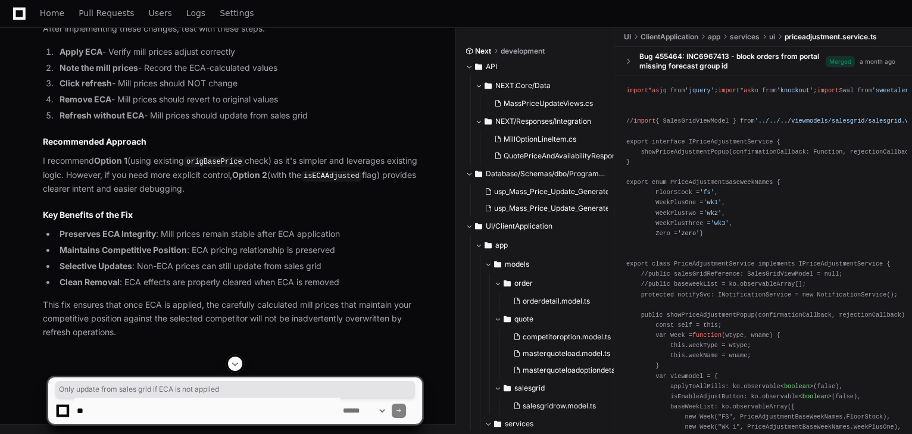
drag, startPoint x: 138, startPoint y: 225, endPoint x: 319, endPoint y: 225, distance: 180.5
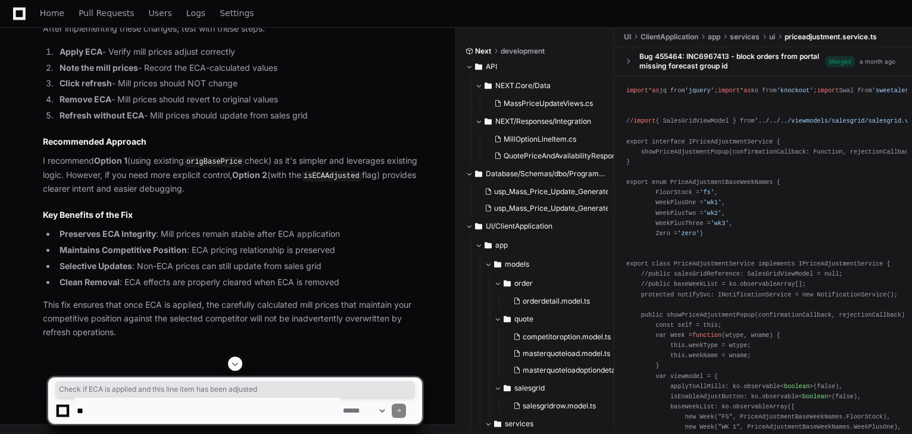
drag, startPoint x: 125, startPoint y: 116, endPoint x: 329, endPoint y: 115, distance: 203.7
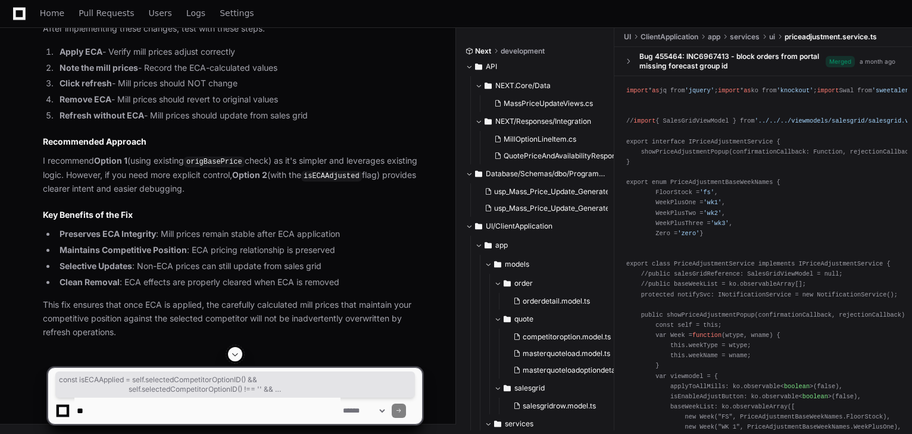
drag, startPoint x: 119, startPoint y: 126, endPoint x: 270, endPoint y: 144, distance: 152.4
drag, startPoint x: 117, startPoint y: 164, endPoint x: 182, endPoint y: 195, distance: 72.5
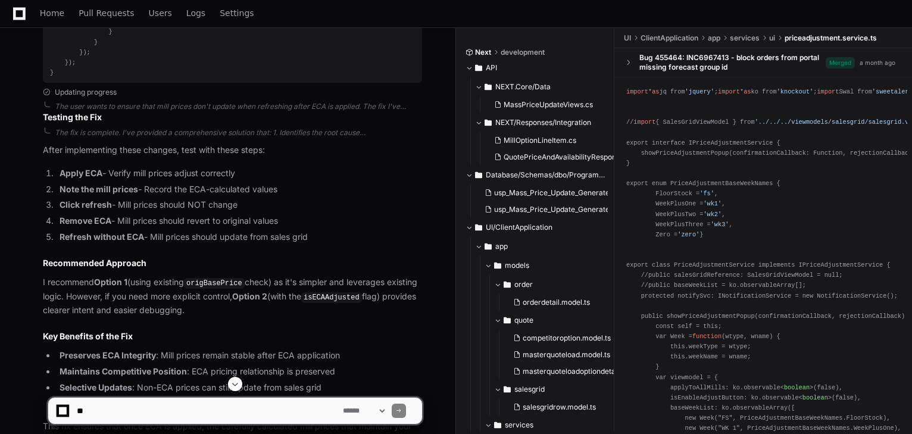
scroll to position [5872, 0]
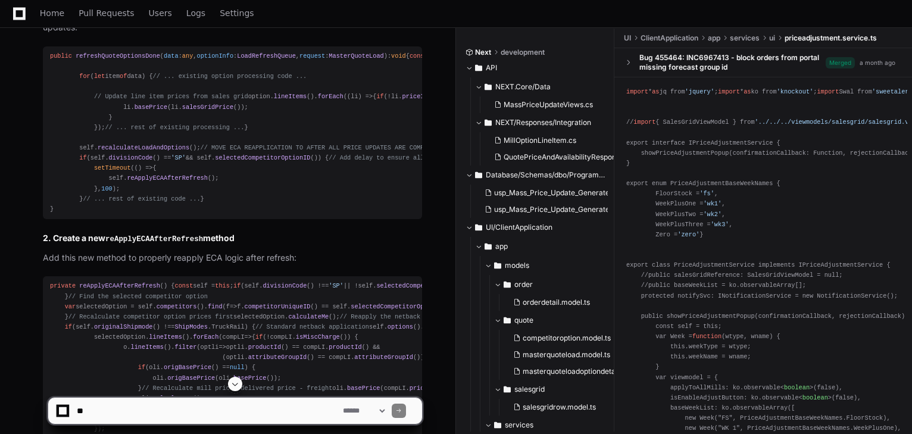
scroll to position [3573, 0]
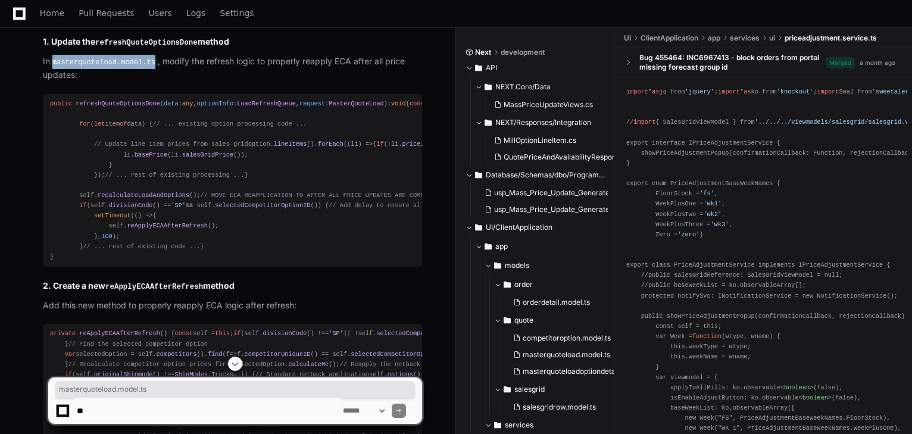
drag, startPoint x: 54, startPoint y: 78, endPoint x: 148, endPoint y: 79, distance: 93.5
click at [148, 68] on code "masterquoteload.model.ts" at bounding box center [104, 62] width 108 height 11
copy code "masterquoteload.model.ts"
drag, startPoint x: 74, startPoint y: 119, endPoint x: 149, endPoint y: 121, distance: 75.7
click at [149, 107] on span "refreshQuoteOptionsDone" at bounding box center [118, 103] width 85 height 7
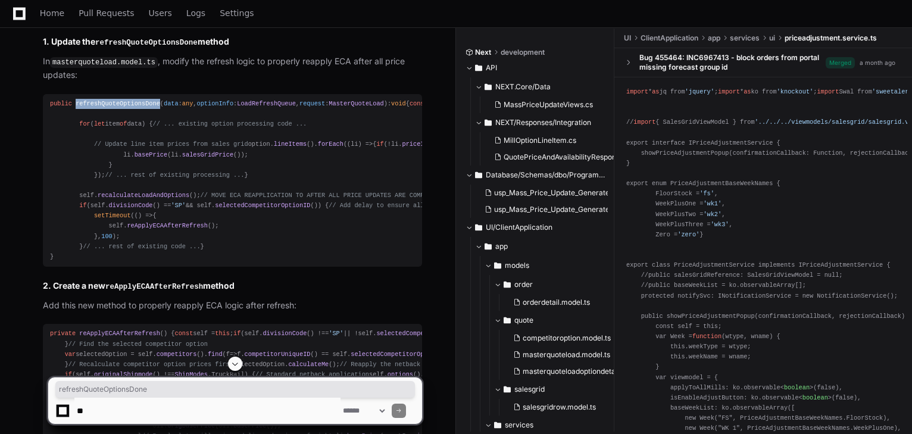
copy span "refreshQuoteOptionsDone"
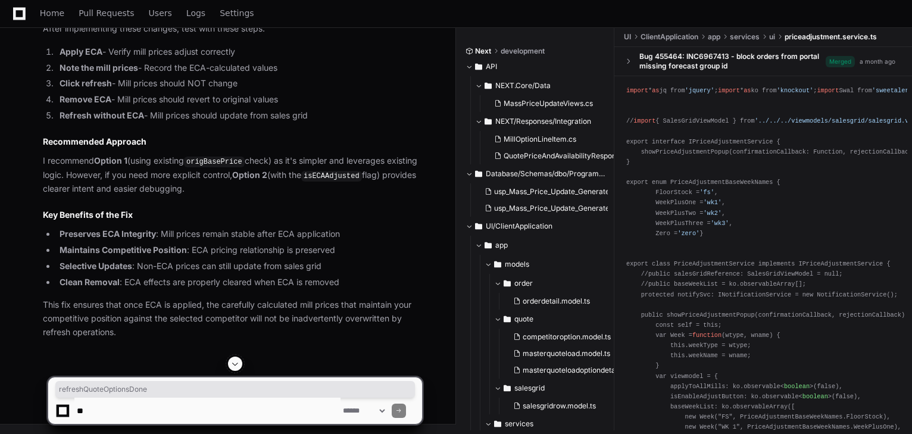
scroll to position [6384, 0]
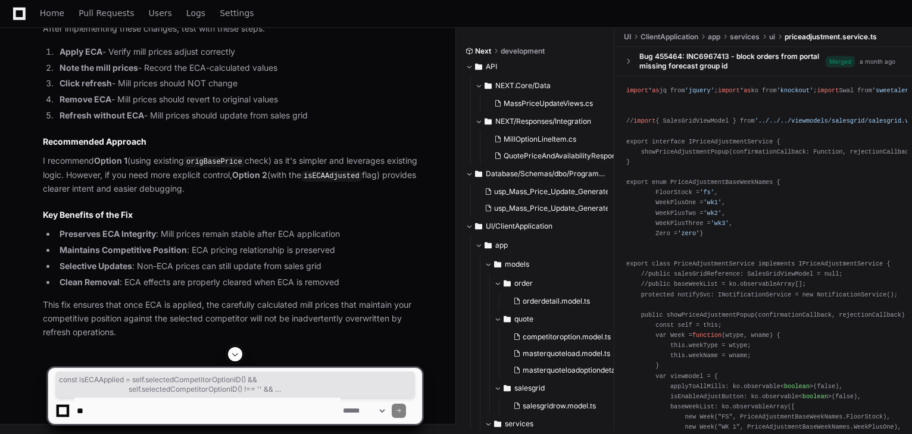
drag, startPoint x: 117, startPoint y: 136, endPoint x: 186, endPoint y: 181, distance: 82.3
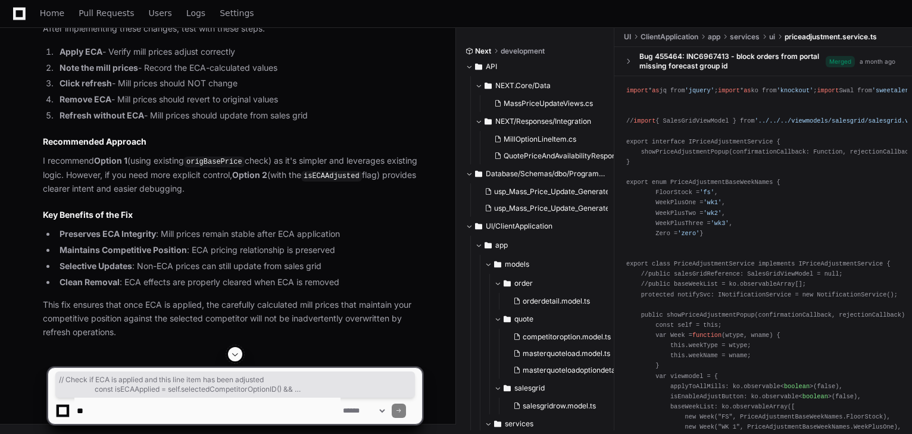
drag, startPoint x: 119, startPoint y: 127, endPoint x: 373, endPoint y: 220, distance: 270.5
copy div "// Check if ECA is applied and this line item has been adjusted const isECAAppl…"
